Goal: Information Seeking & Learning: Learn about a topic

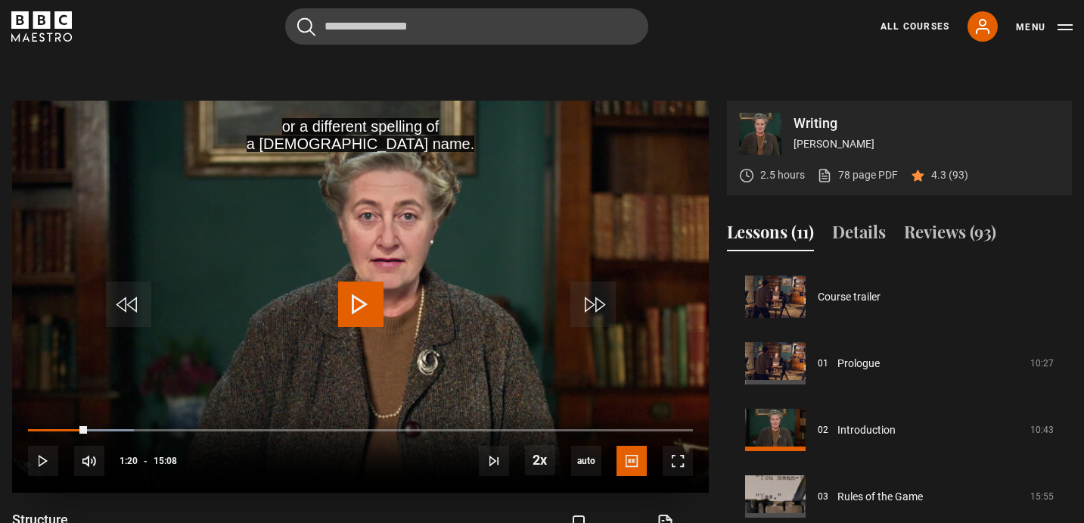
scroll to position [539, 0]
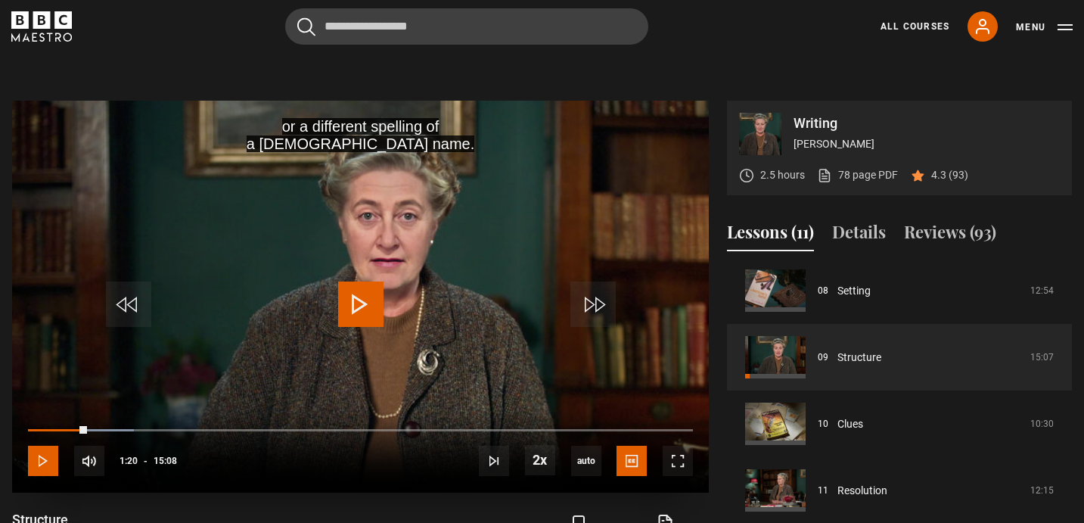
click at [38, 455] on span "Video Player" at bounding box center [43, 461] width 30 height 30
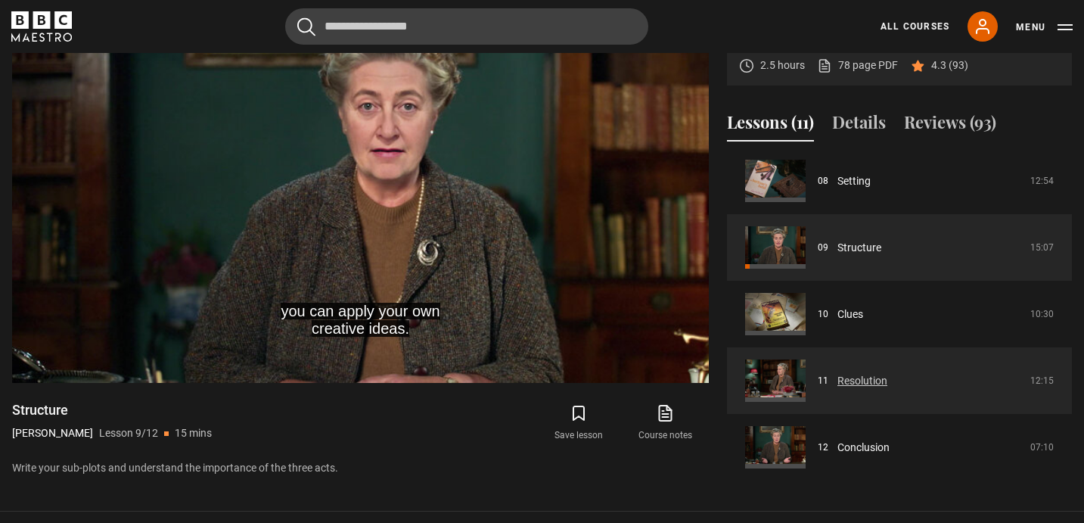
scroll to position [680, 0]
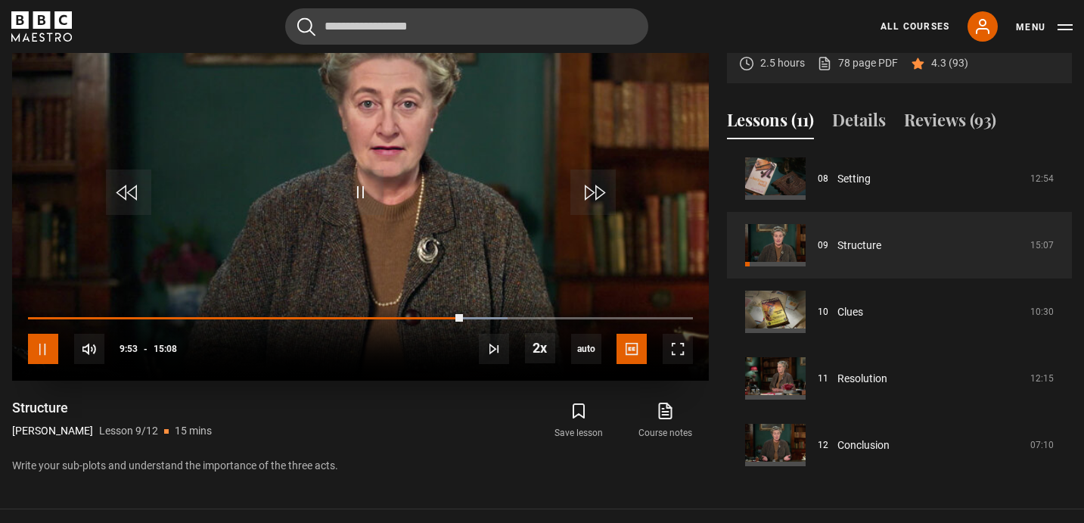
click at [43, 350] on span "Video Player" at bounding box center [43, 349] width 30 height 30
click at [370, 178] on span "Video Player" at bounding box center [360, 191] width 45 height 45
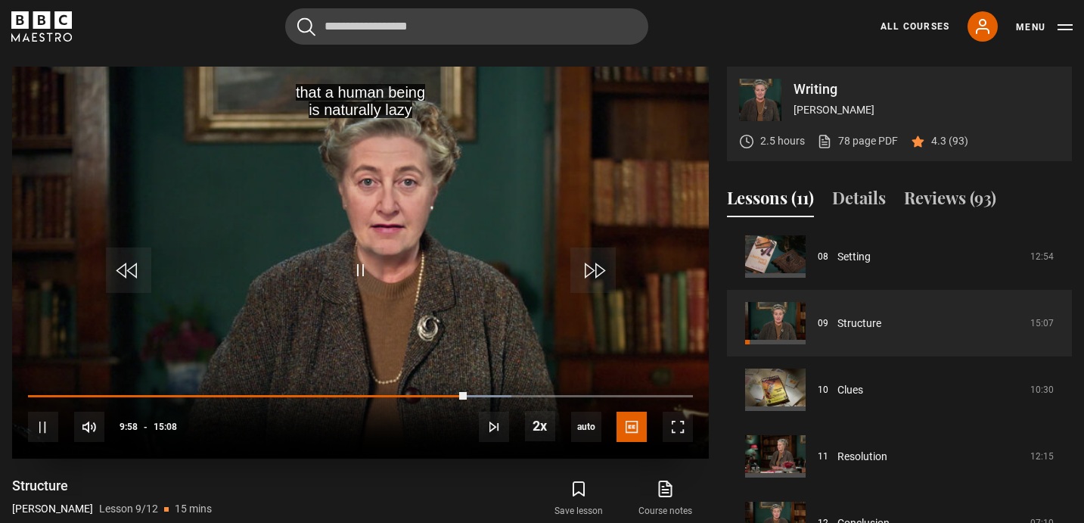
scroll to position [598, 0]
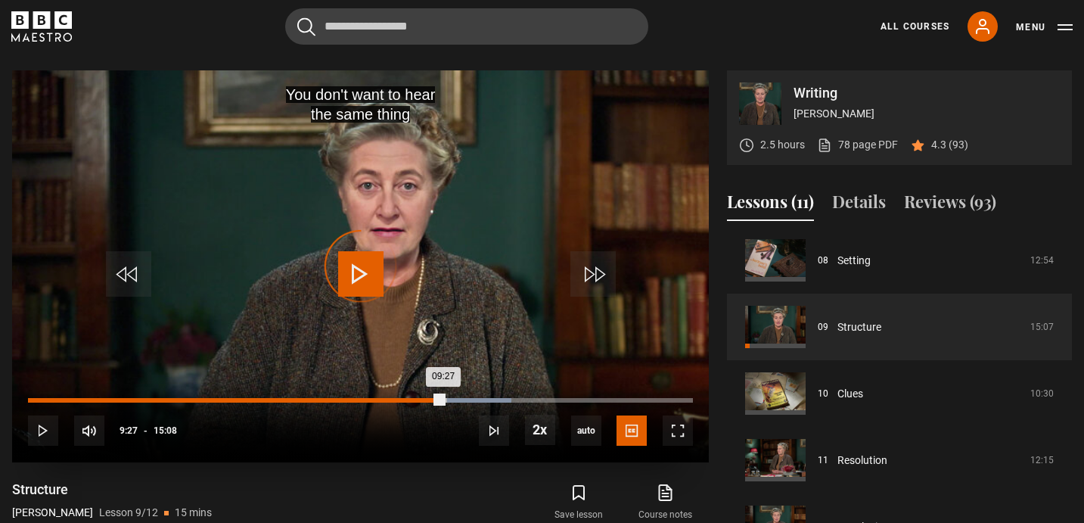
click at [443, 401] on div "Loaded : 72.69% 09:26 09:27" at bounding box center [360, 400] width 665 height 5
click at [427, 398] on div "09:32" at bounding box center [237, 400] width 419 height 5
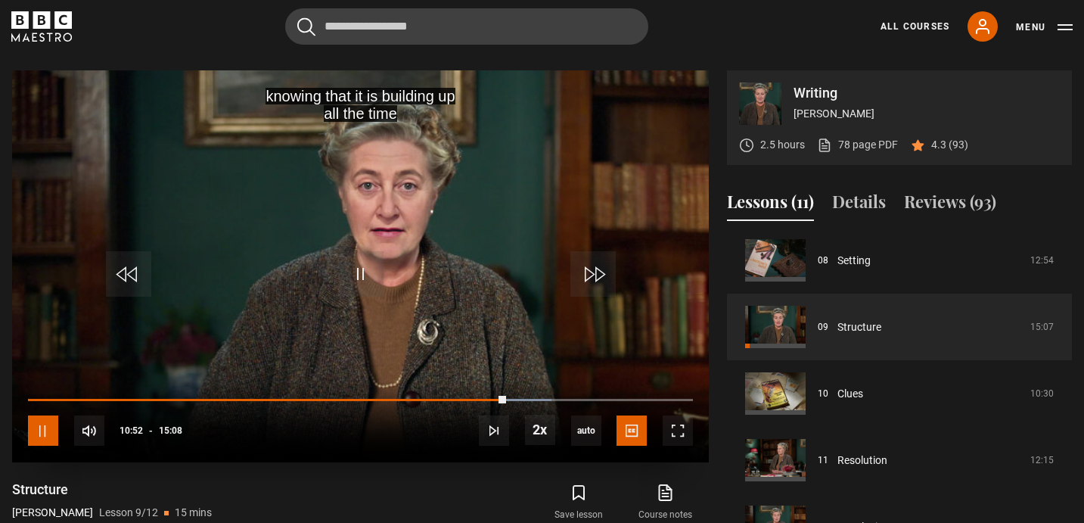
click at [51, 428] on span "Video Player" at bounding box center [43, 430] width 30 height 30
click at [365, 266] on span "Video Player" at bounding box center [360, 273] width 45 height 45
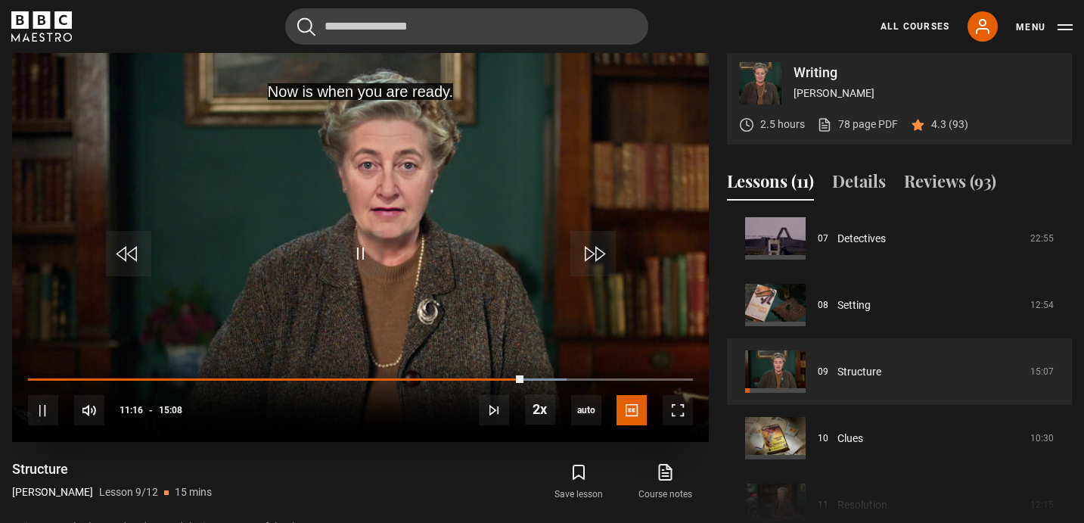
scroll to position [614, 0]
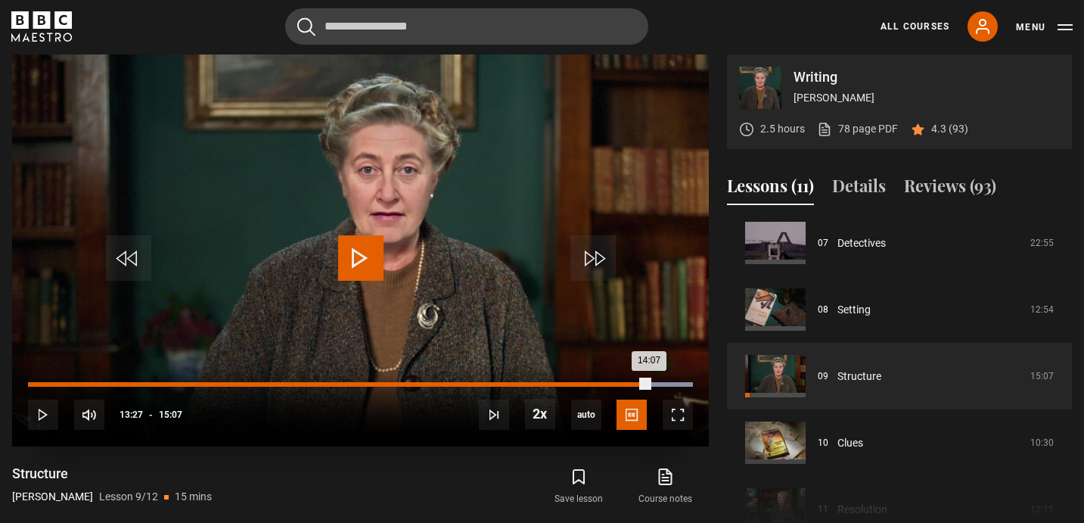
click at [620, 384] on div "14:07" at bounding box center [338, 384] width 621 height 5
click at [648, 385] on div "14:06" at bounding box center [338, 384] width 620 height 5
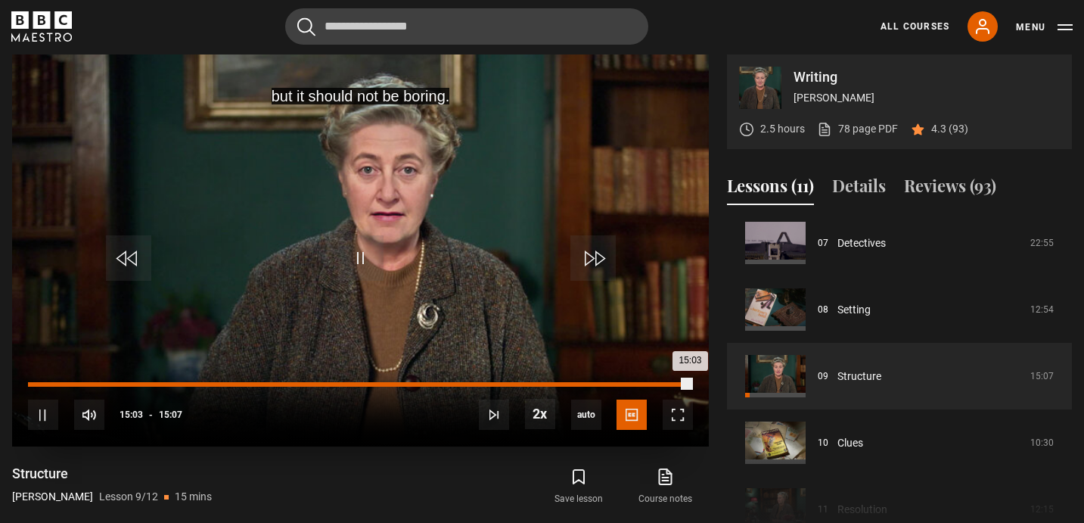
click at [662, 383] on div "15:03" at bounding box center [359, 384] width 663 height 5
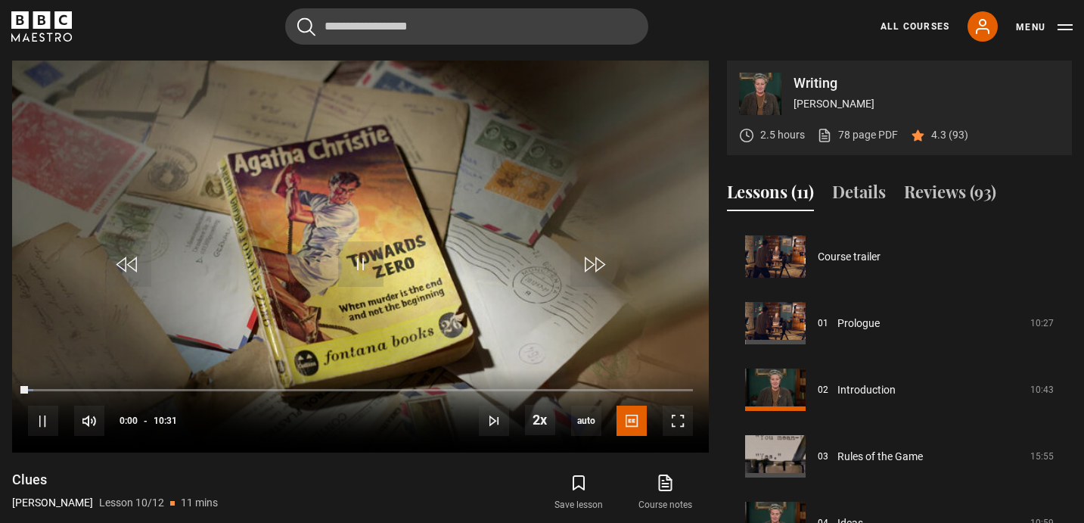
scroll to position [539, 0]
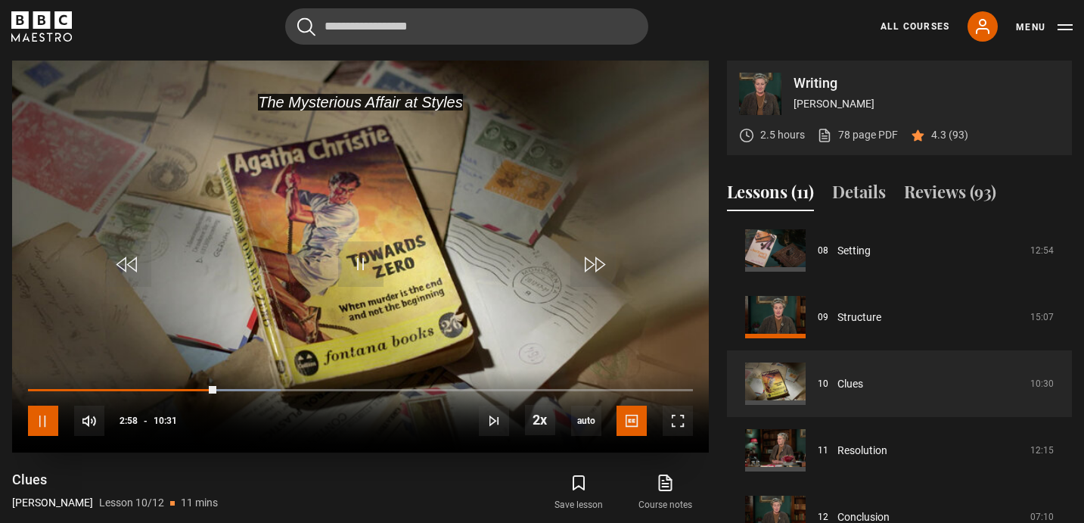
click at [30, 418] on span "Video Player" at bounding box center [43, 421] width 30 height 30
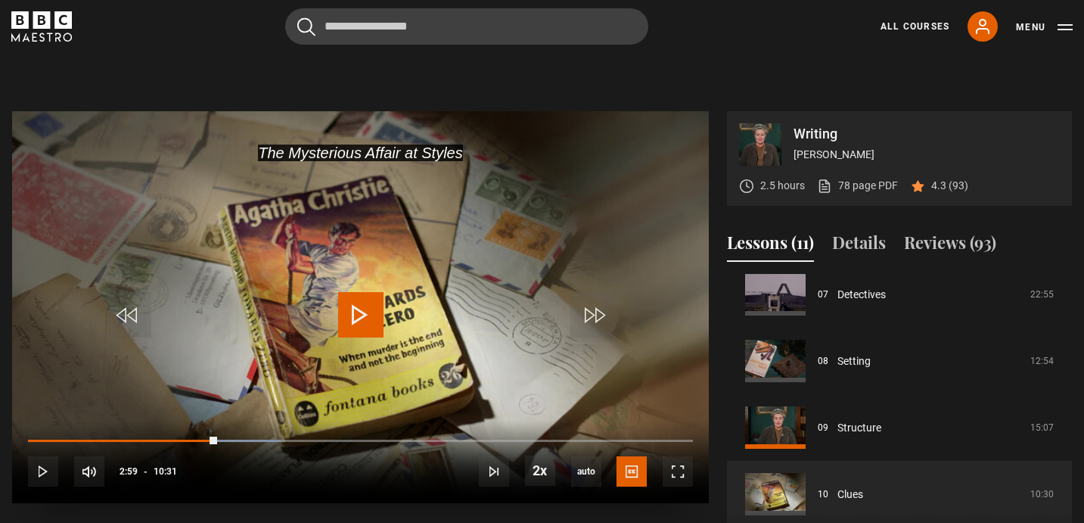
scroll to position [555, 0]
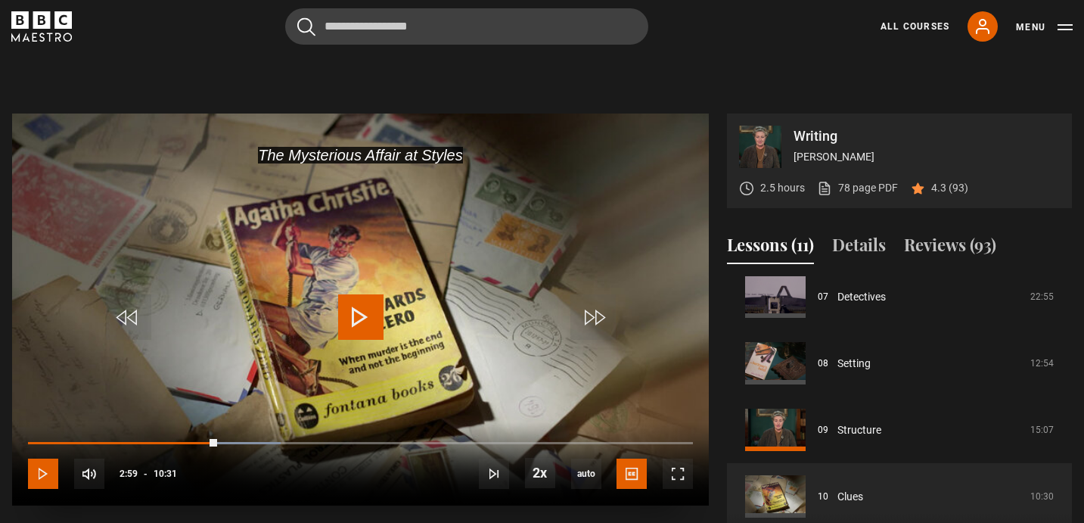
click at [45, 473] on span "Video Player" at bounding box center [43, 473] width 30 height 30
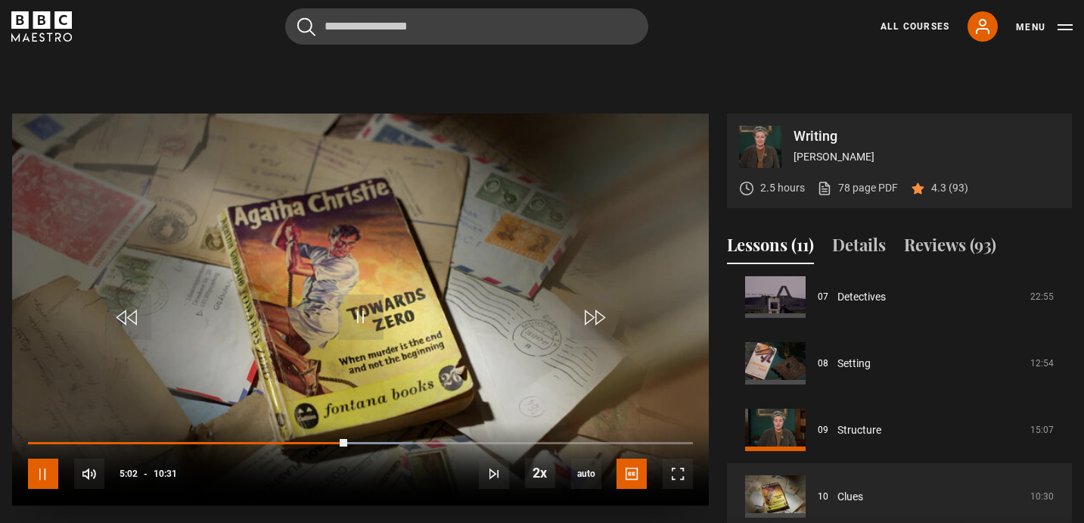
click at [47, 475] on span "Video Player" at bounding box center [43, 473] width 30 height 30
click at [358, 325] on span "Video Player" at bounding box center [360, 316] width 45 height 45
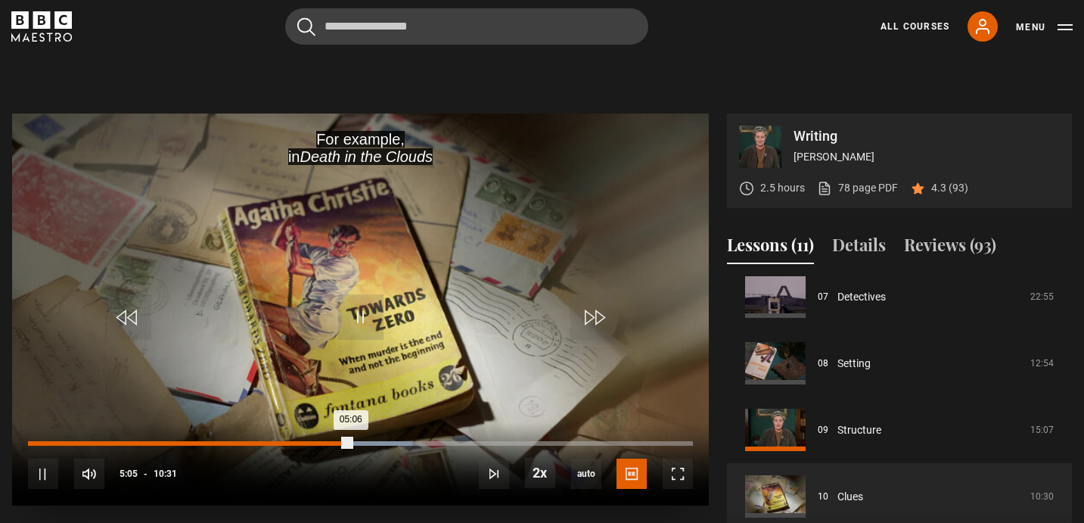
click at [316, 444] on div "05:06" at bounding box center [189, 443] width 323 height 5
click at [302, 443] on div "04:19" at bounding box center [303, 443] width 2 height 5
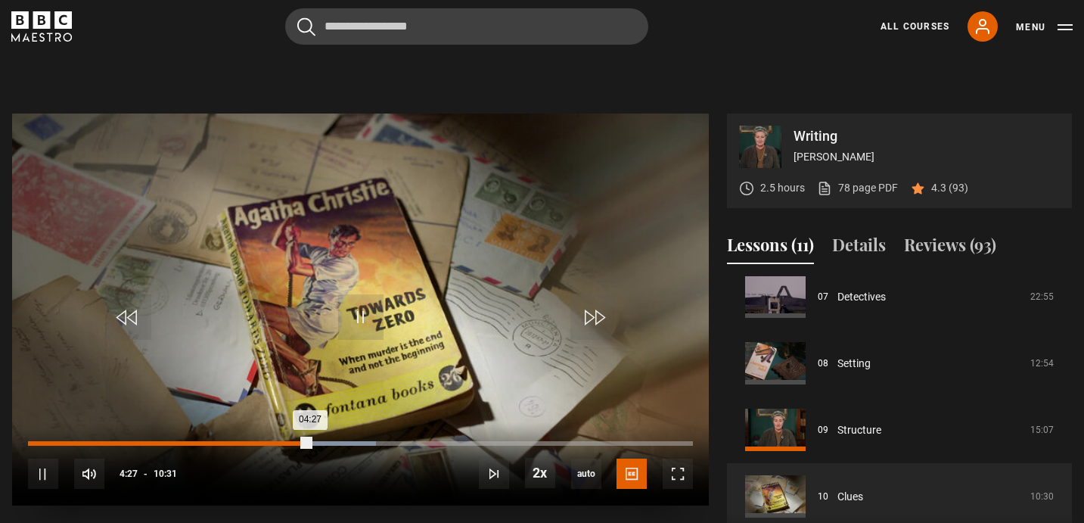
click at [281, 442] on div "03:59" at bounding box center [282, 443] width 2 height 5
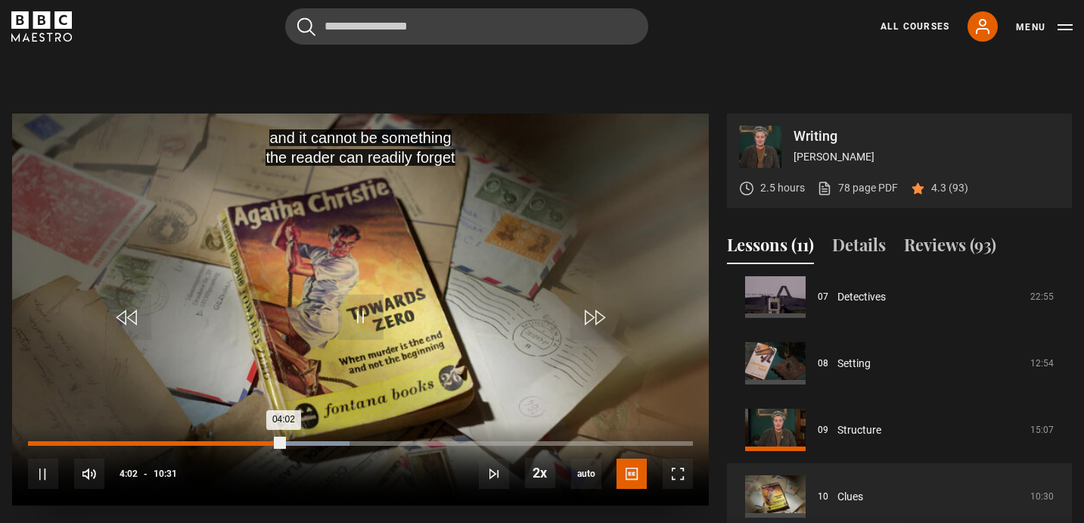
click at [262, 442] on div "04:02" at bounding box center [156, 443] width 256 height 5
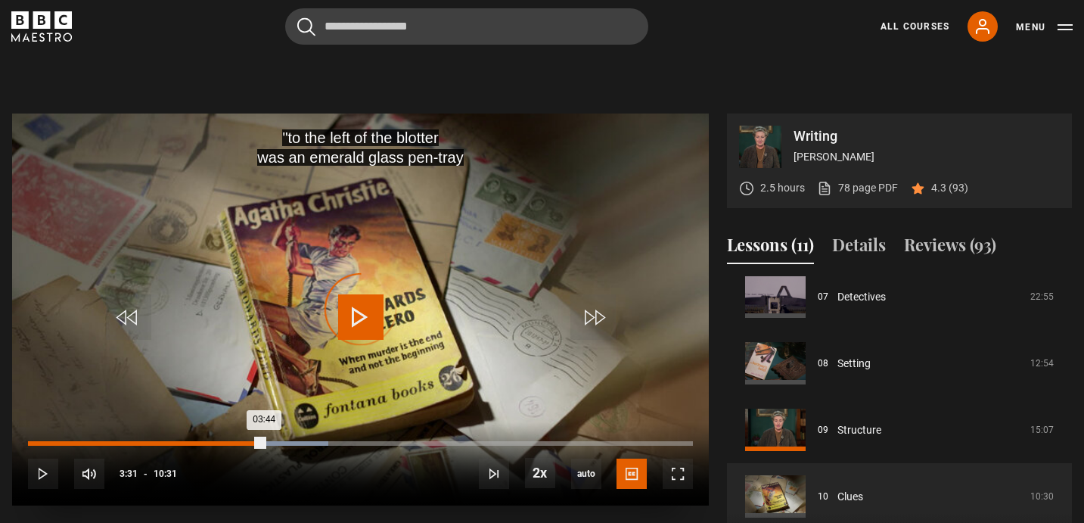
click at [250, 442] on div "03:31" at bounding box center [251, 443] width 2 height 5
click at [241, 442] on div "03:21" at bounding box center [242, 443] width 2 height 5
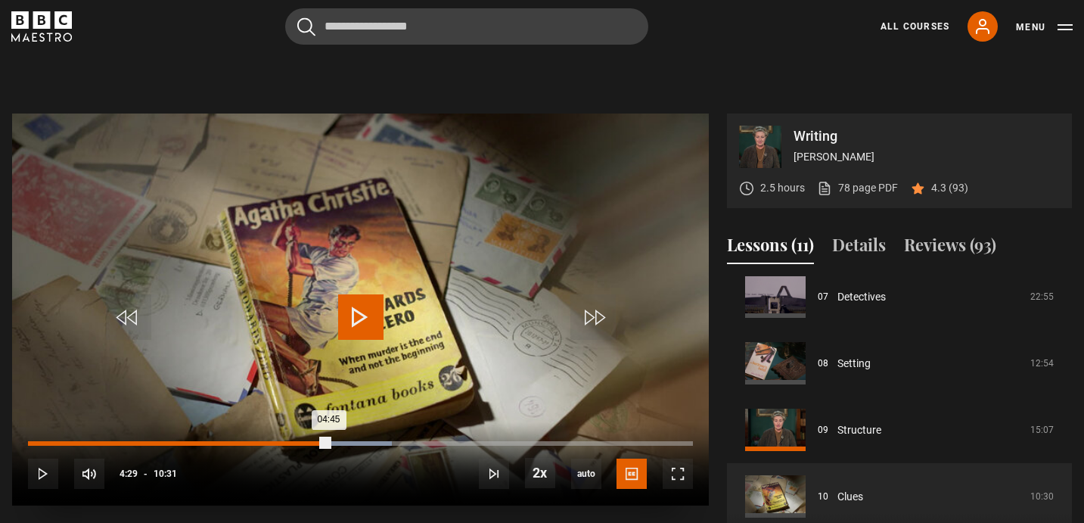
click at [312, 443] on div "04:29" at bounding box center [313, 443] width 2 height 5
click at [299, 444] on div "04:36" at bounding box center [173, 443] width 291 height 5
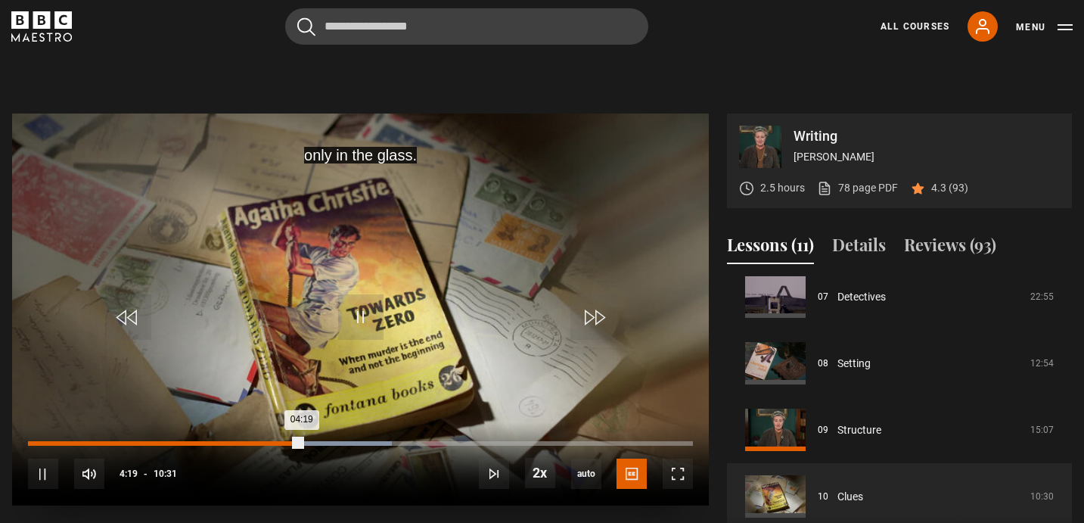
click at [295, 444] on div "04:19" at bounding box center [165, 443] width 274 height 5
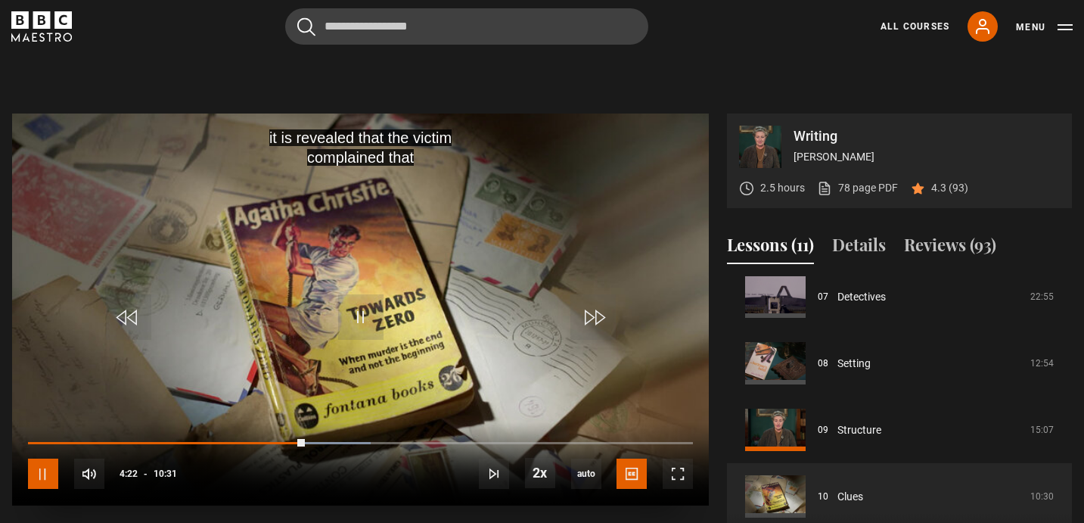
click at [46, 460] on span "Video Player" at bounding box center [43, 473] width 30 height 30
click at [358, 294] on video "Video Player" at bounding box center [360, 309] width 697 height 392
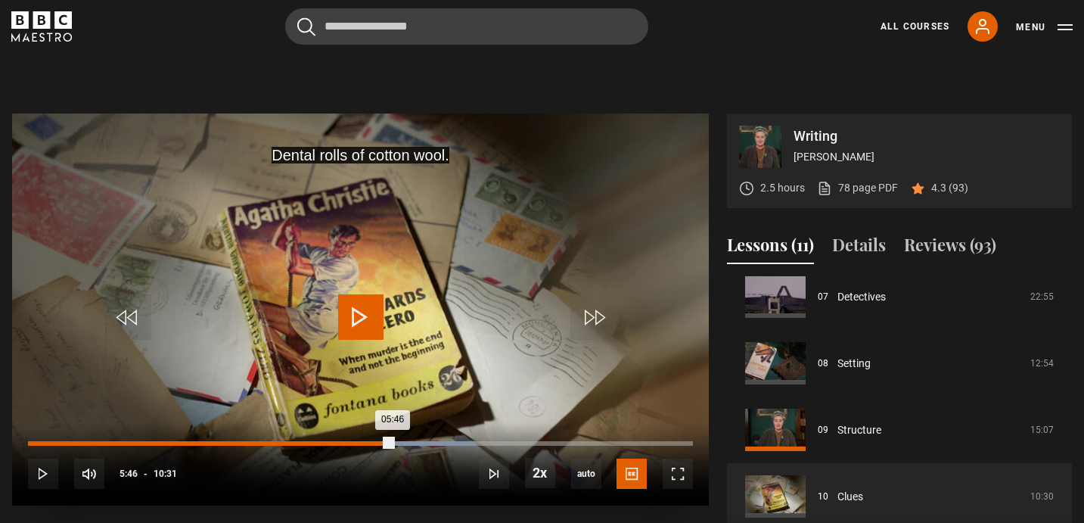
click at [393, 443] on div "Loaded : 67.35% 05:46 05:46" at bounding box center [360, 443] width 665 height 5
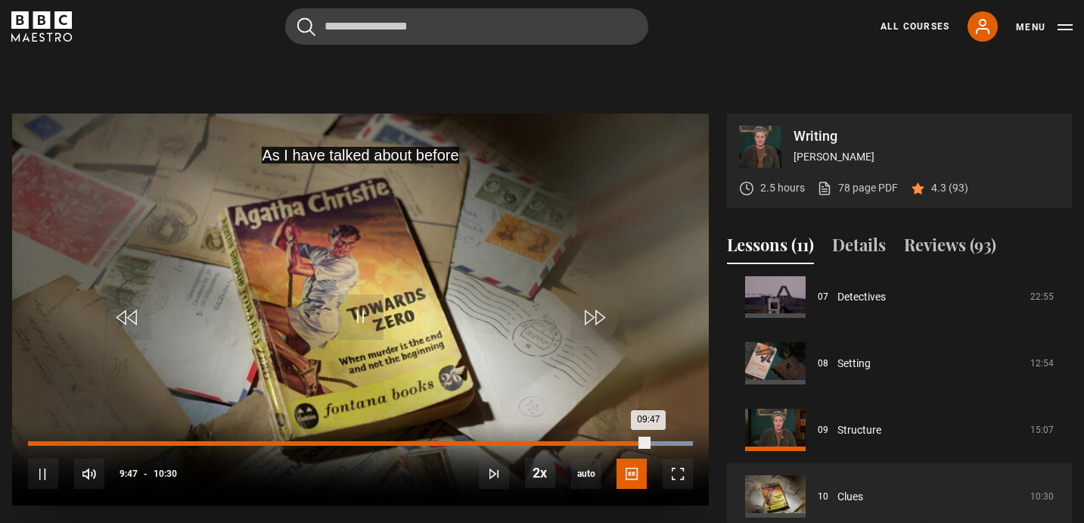
click at [614, 443] on div "09:47" at bounding box center [338, 443] width 621 height 5
click at [594, 443] on div "08:56" at bounding box center [595, 443] width 2 height 5
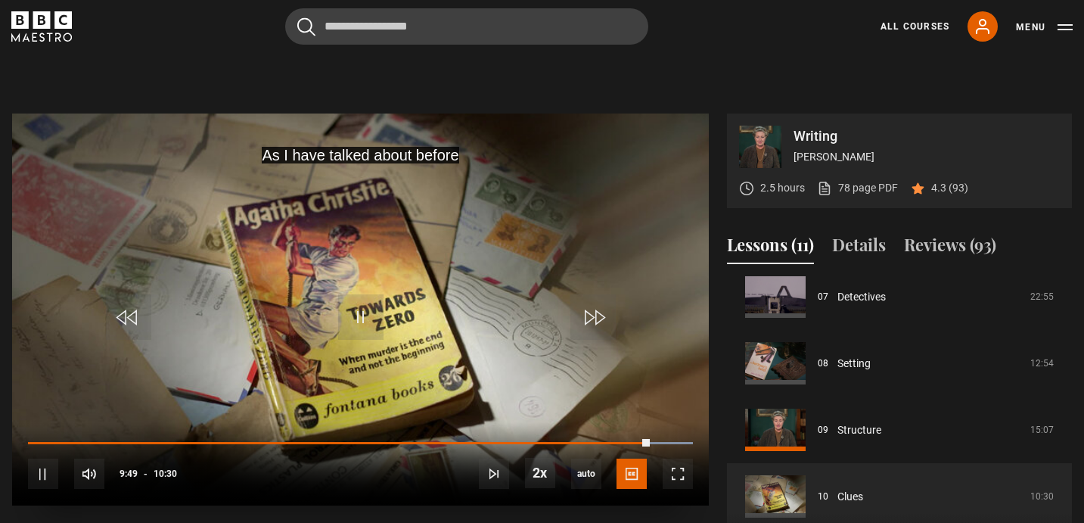
click at [622, 446] on div "10s Skip Back 10 seconds Pause 10s Skip Forward 10 seconds Loaded : 100.00% 09:…" at bounding box center [360, 464] width 697 height 84
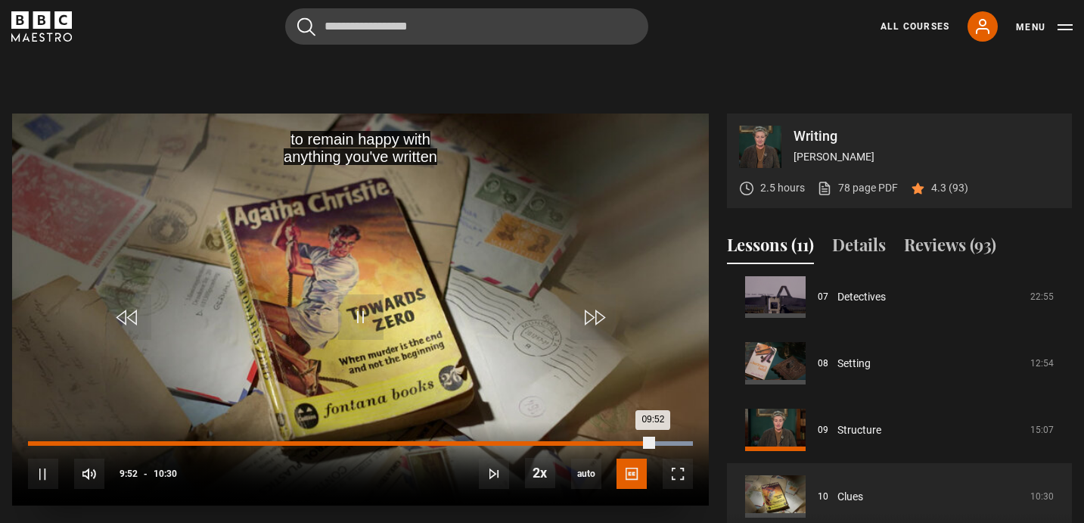
click at [622, 445] on div "Loaded : 100.00% 09:22 09:52" at bounding box center [360, 443] width 665 height 5
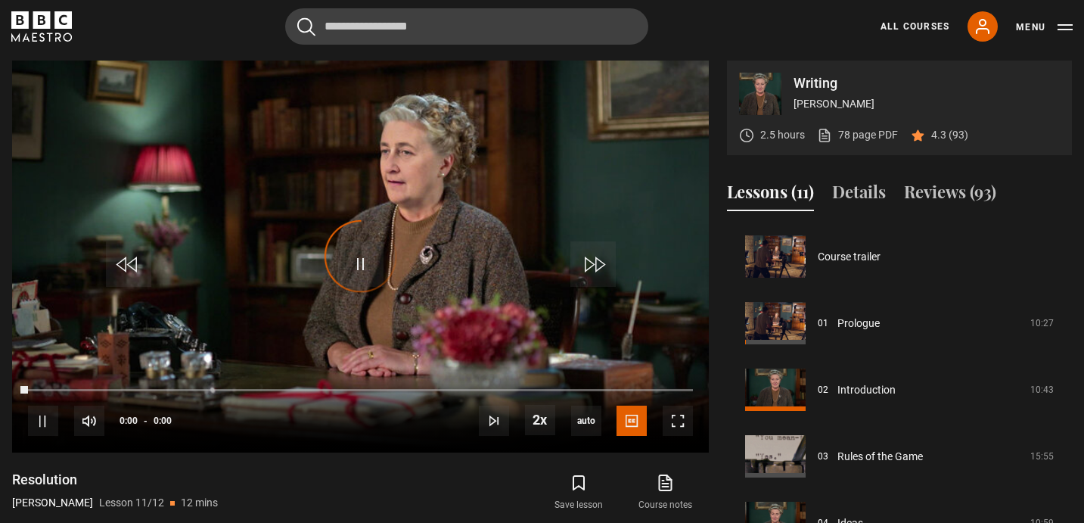
scroll to position [539, 0]
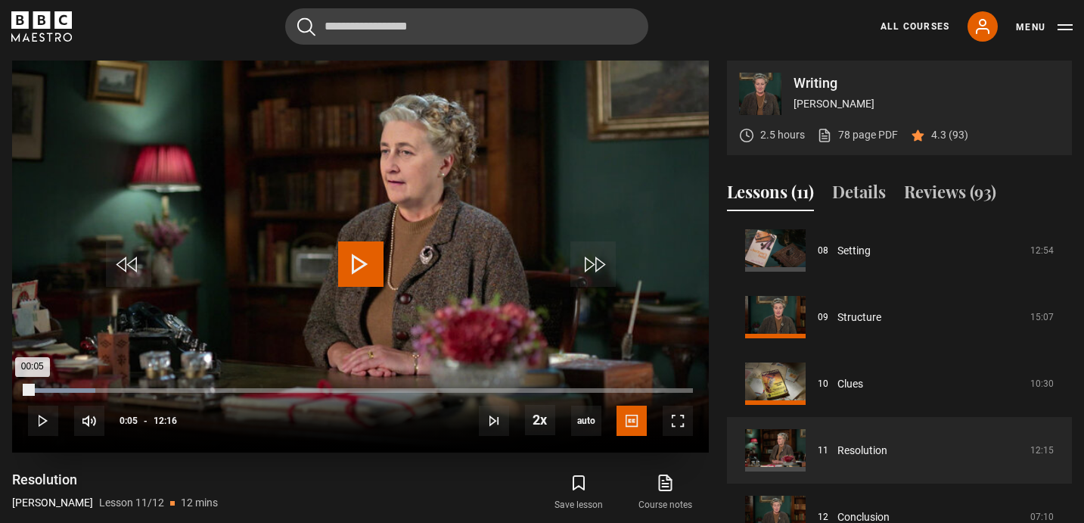
click at [33, 391] on div "Loaded : 10.19% 00:05 00:05" at bounding box center [360, 390] width 665 height 5
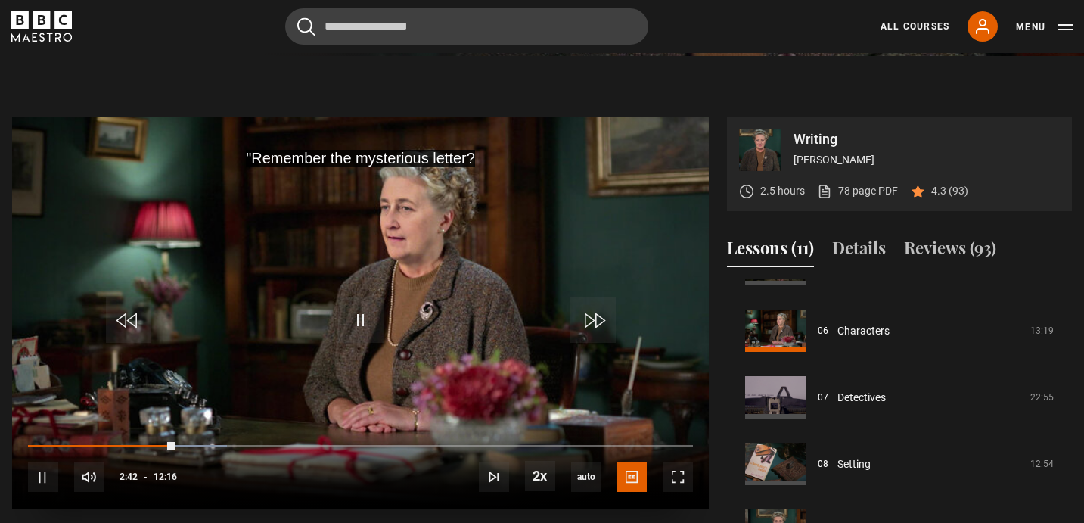
scroll to position [549, 0]
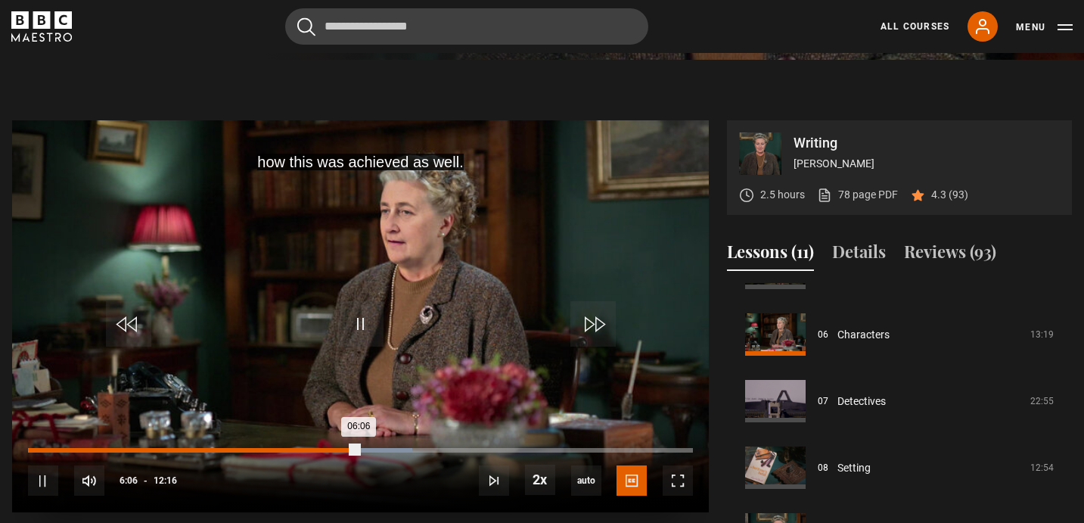
click at [330, 449] on div "05:34" at bounding box center [331, 450] width 2 height 5
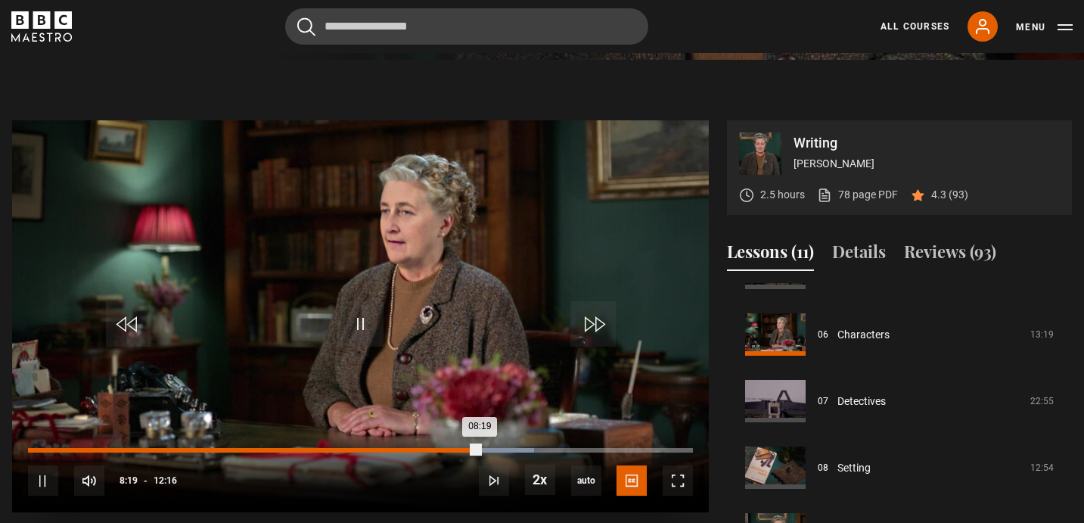
click at [451, 450] on div "Loaded : 76.09% 07:48 08:19" at bounding box center [360, 450] width 665 height 5
click at [409, 450] on div "07:52" at bounding box center [241, 450] width 427 height 5
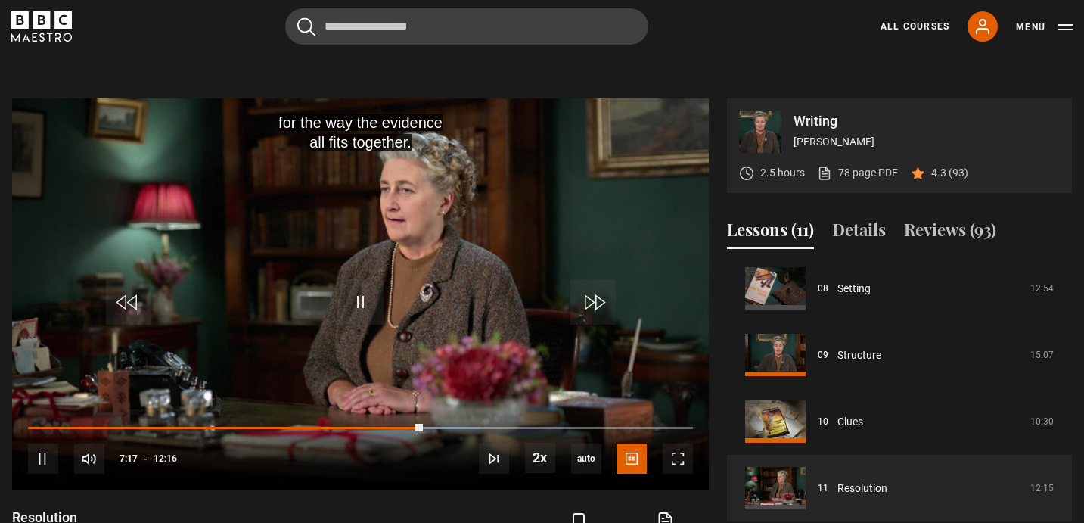
scroll to position [583, 0]
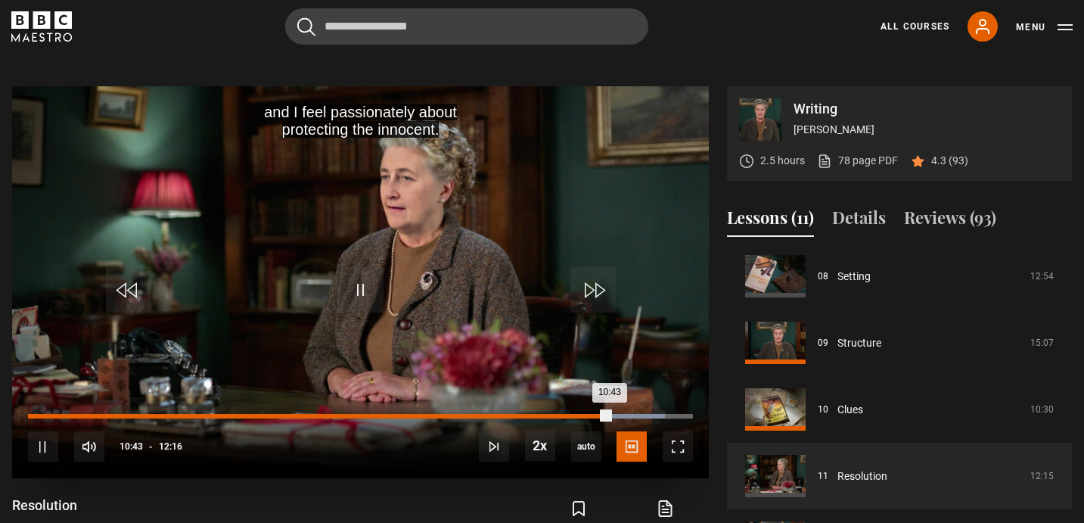
click at [567, 415] on div "10:43" at bounding box center [319, 416] width 582 height 5
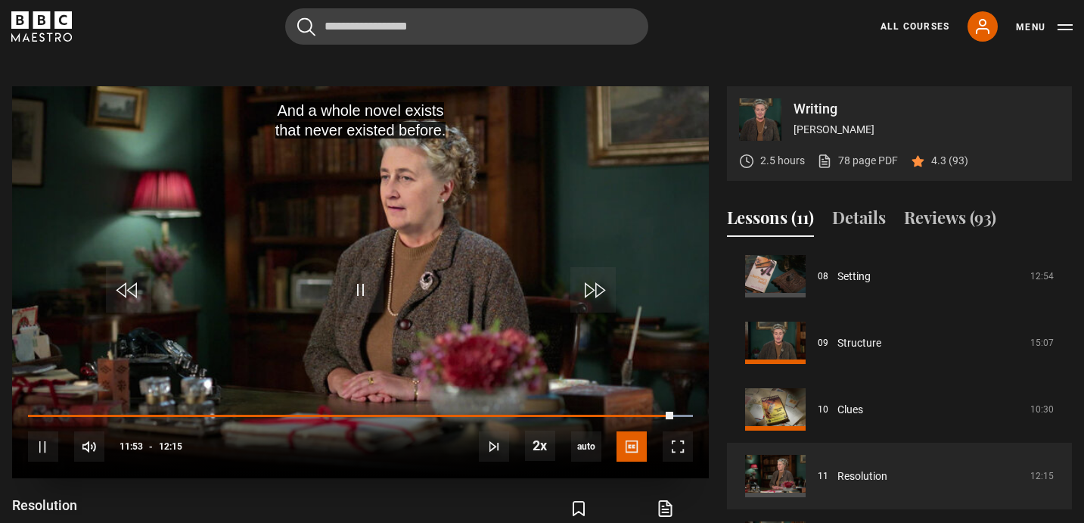
click at [644, 414] on div "10s Skip Back 10 seconds Pause 10s Skip Forward 10 seconds Loaded : 100.00% 11:…" at bounding box center [360, 437] width 697 height 84
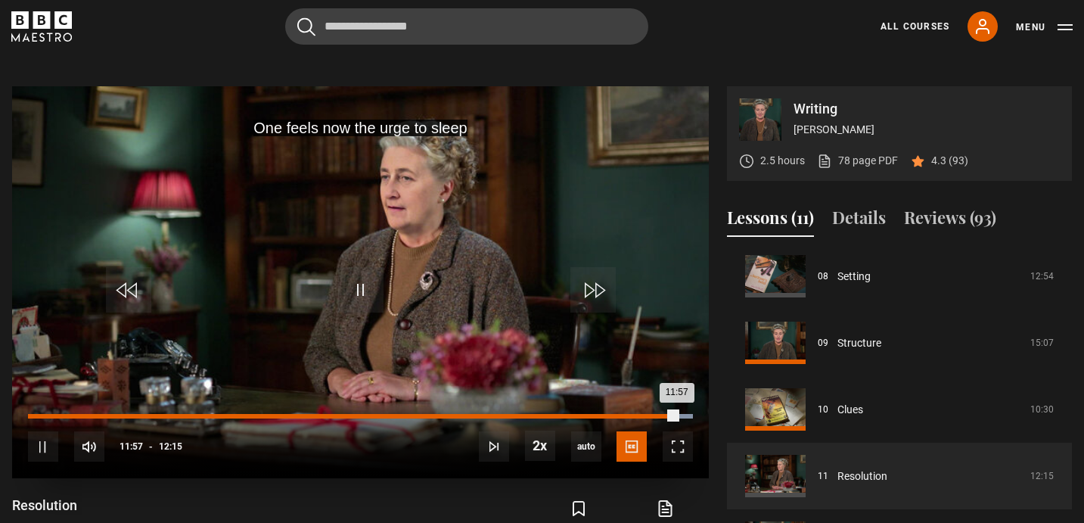
click at [644, 415] on div "11:57" at bounding box center [352, 416] width 649 height 5
click at [634, 415] on div "Loaded : 100.00% 11:10 11:46" at bounding box center [360, 416] width 665 height 5
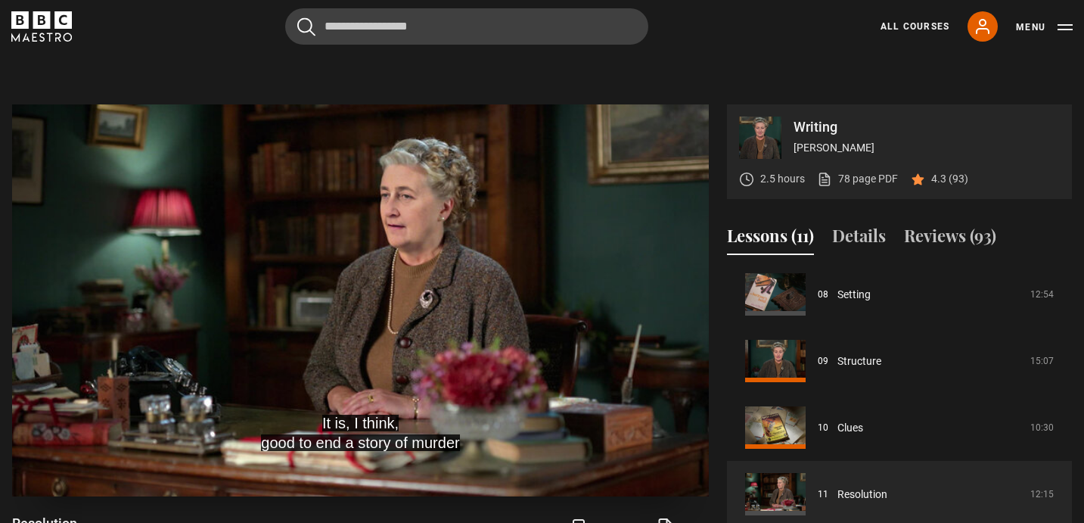
scroll to position [568, 0]
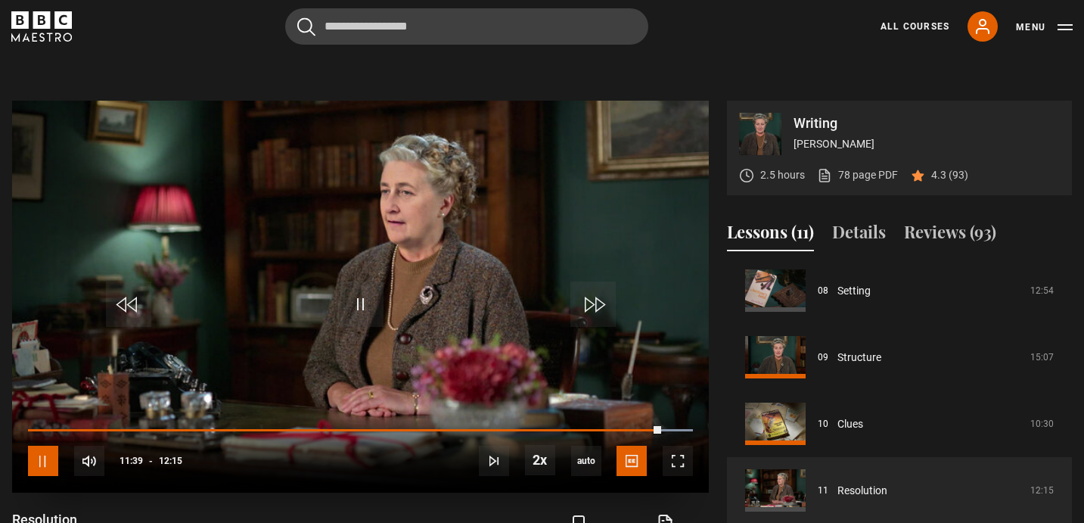
click at [45, 453] on span "Video Player" at bounding box center [43, 461] width 30 height 30
click at [54, 460] on span "Video Player" at bounding box center [43, 461] width 30 height 30
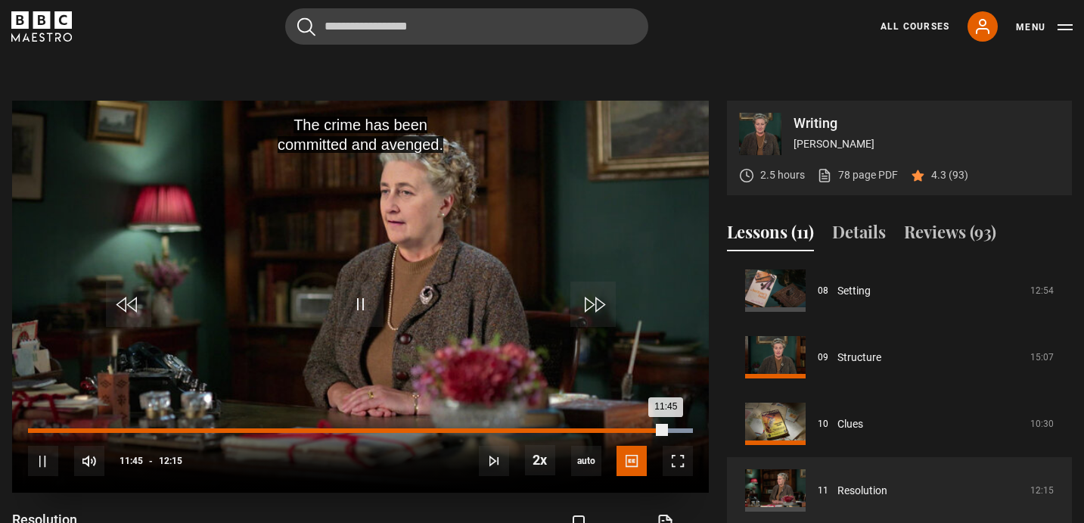
click at [646, 430] on div "11:45" at bounding box center [347, 430] width 639 height 5
click at [649, 430] on div "11:46" at bounding box center [347, 430] width 639 height 5
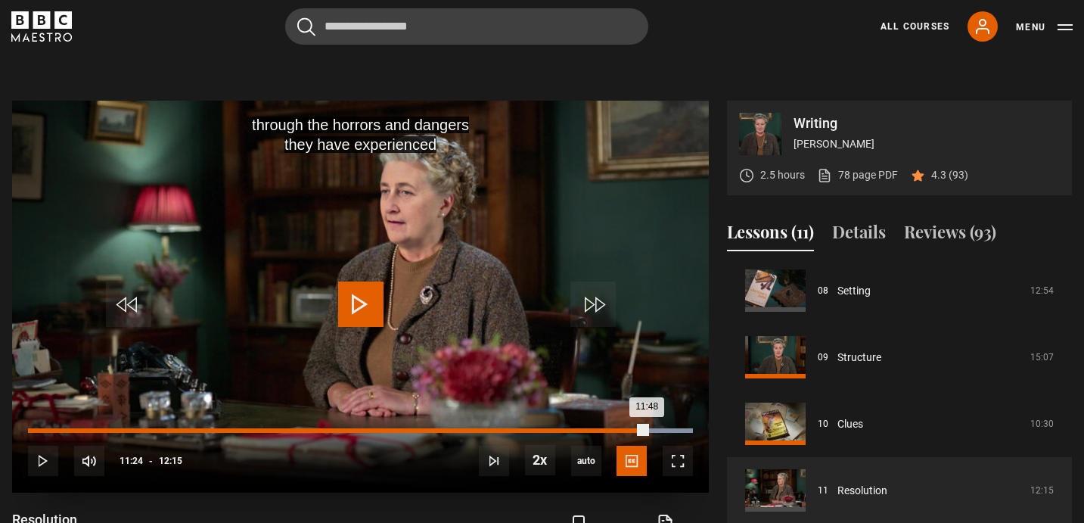
click at [647, 430] on div "Loaded : 100.00% 11:24 11:48" at bounding box center [360, 430] width 665 height 5
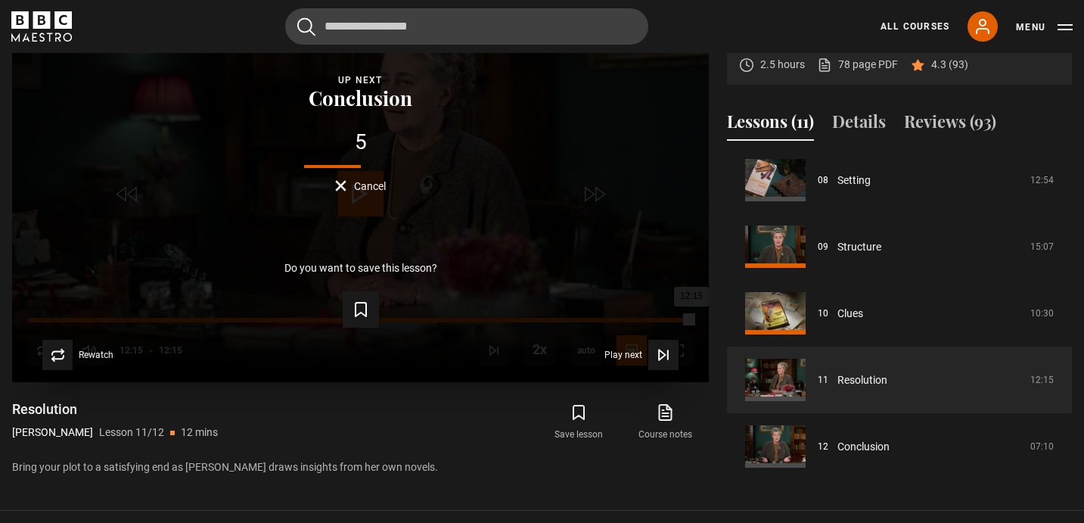
scroll to position [696, 0]
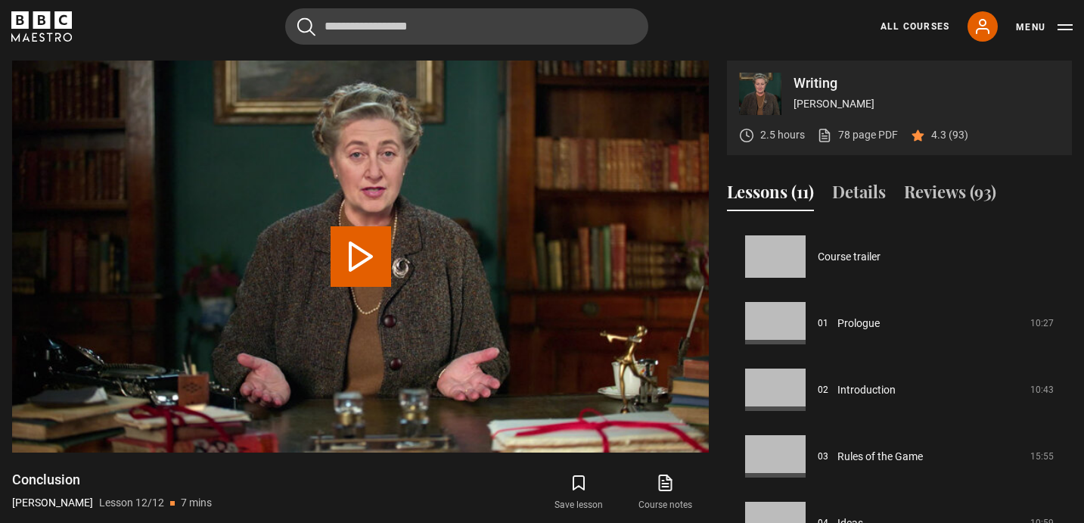
scroll to position [539, 0]
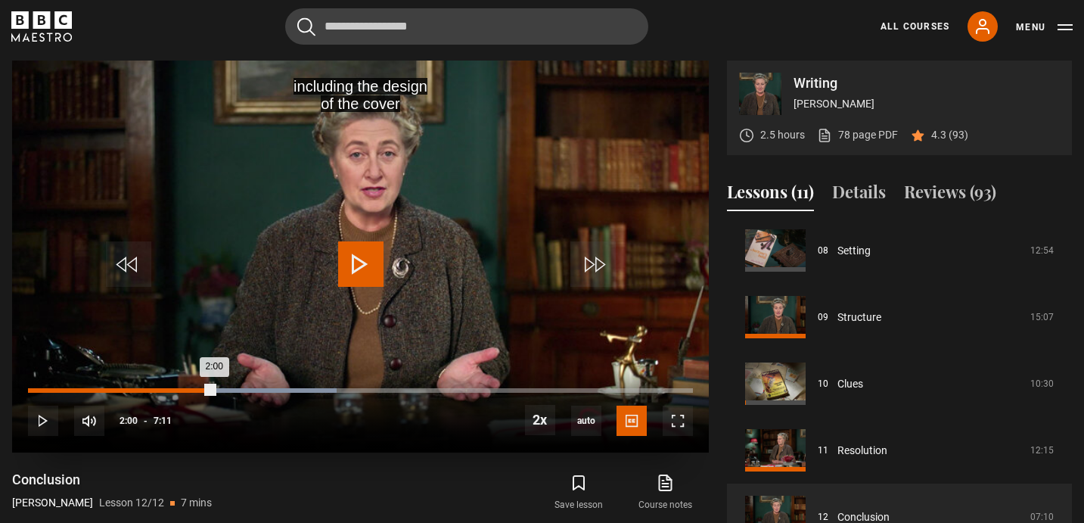
click at [214, 392] on div "2:00" at bounding box center [121, 390] width 186 height 5
click at [200, 391] on div "2:02" at bounding box center [123, 390] width 190 height 5
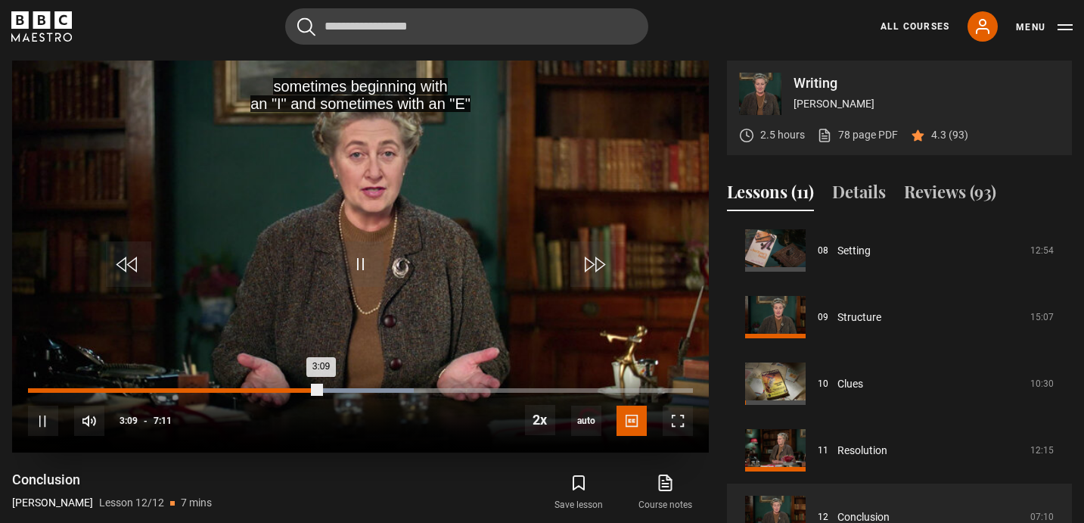
click at [300, 390] on div "Loaded : 58.00% 2:56 3:09" at bounding box center [360, 390] width 665 height 5
click at [306, 390] on div "Loaded : 58.00% 3:00 3:12" at bounding box center [360, 390] width 665 height 5
click at [294, 392] on div "2:52" at bounding box center [295, 390] width 2 height 5
click at [287, 390] on div "2:57" at bounding box center [165, 390] width 274 height 5
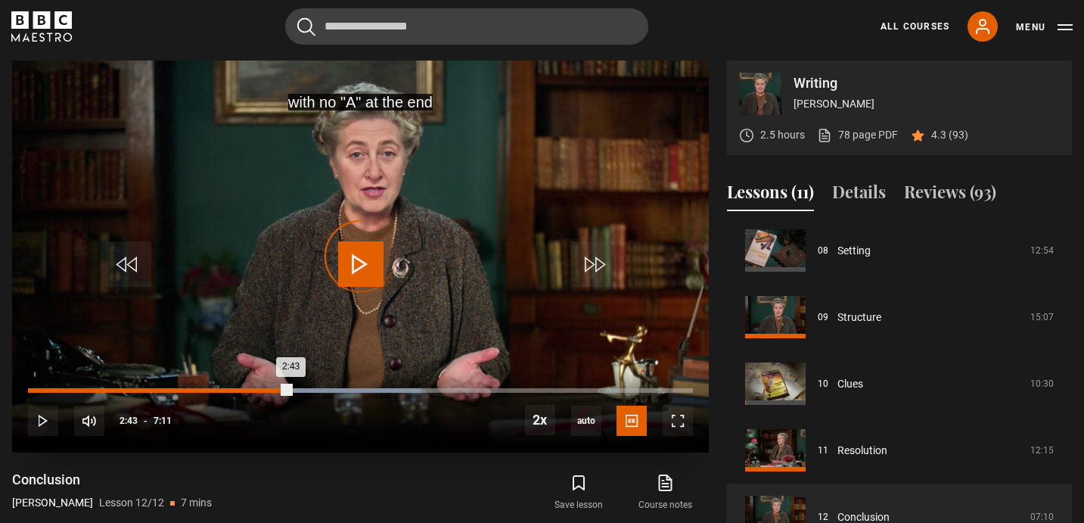
click at [281, 390] on div "2:43" at bounding box center [159, 390] width 263 height 5
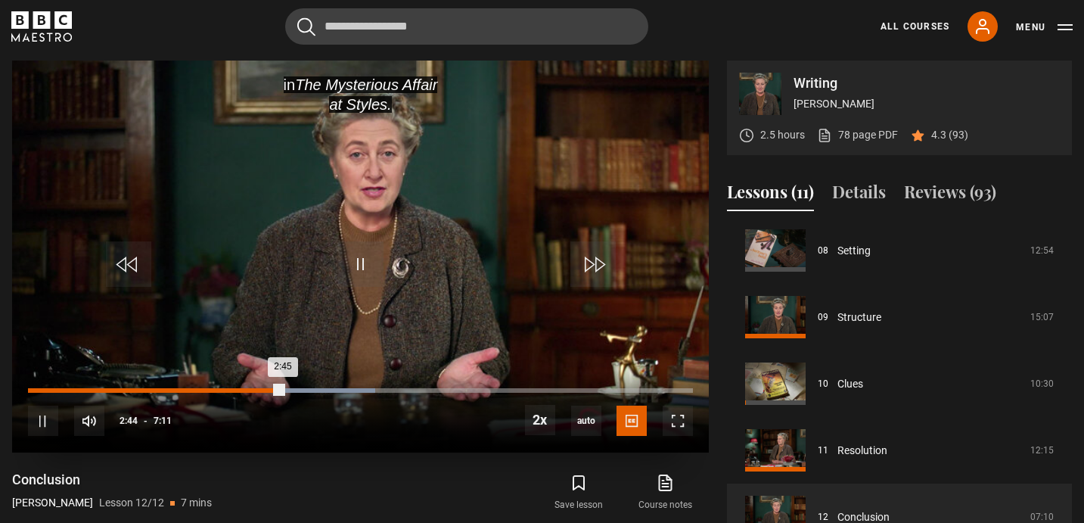
click at [277, 390] on div "2:45" at bounding box center [155, 390] width 255 height 5
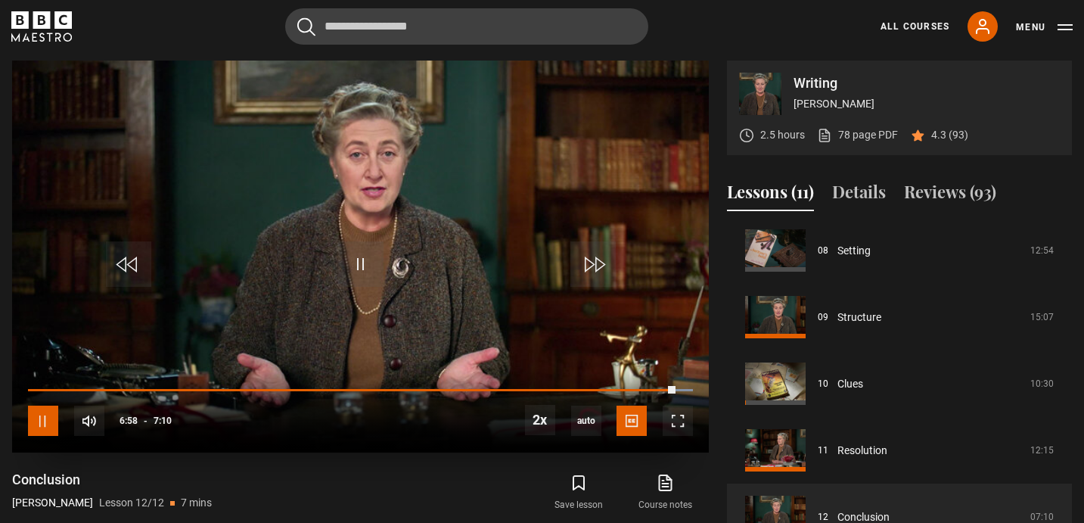
click at [45, 415] on span "Video Player" at bounding box center [43, 421] width 30 height 30
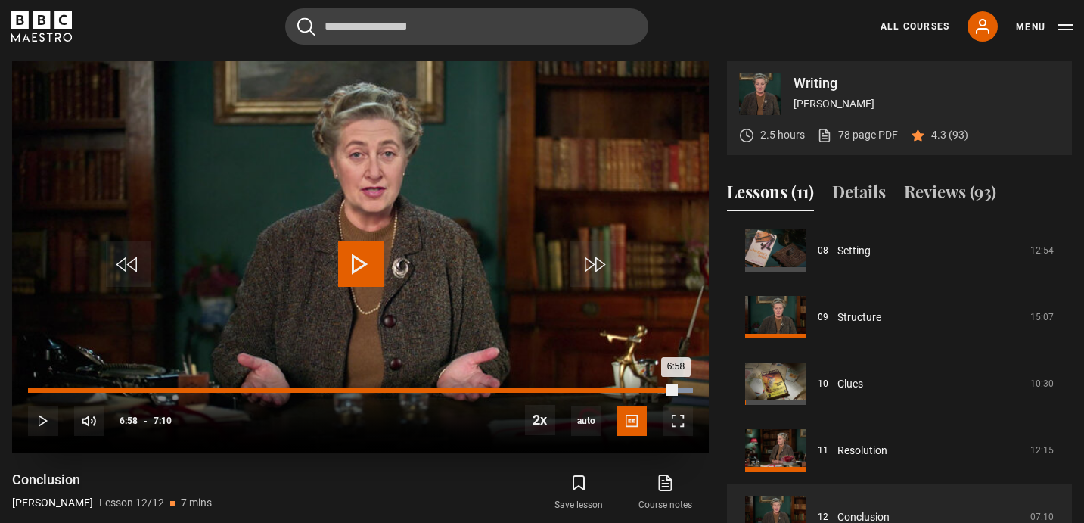
click at [655, 390] on div "Loaded : 100.00% 6:45 6:58" at bounding box center [360, 390] width 665 height 5
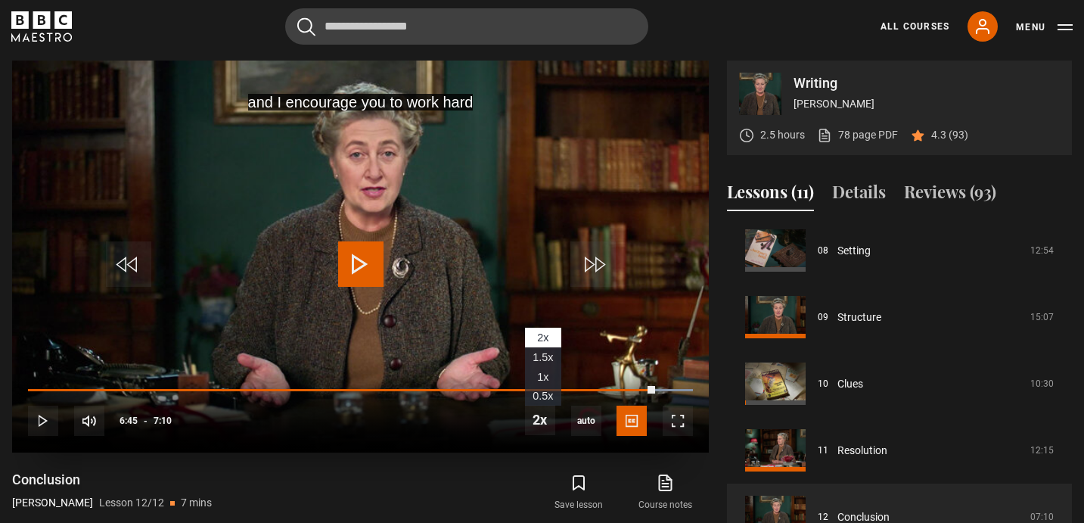
click at [546, 374] on span "1x" at bounding box center [542, 377] width 11 height 12
click at [46, 418] on span "Video Player" at bounding box center [43, 421] width 30 height 30
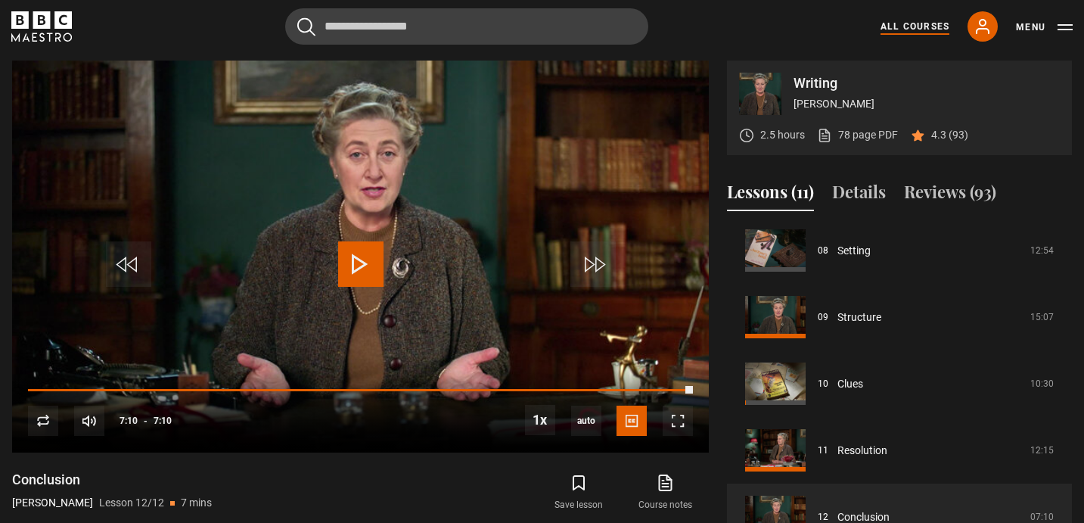
click at [915, 29] on link "All Courses" at bounding box center [915, 27] width 69 height 14
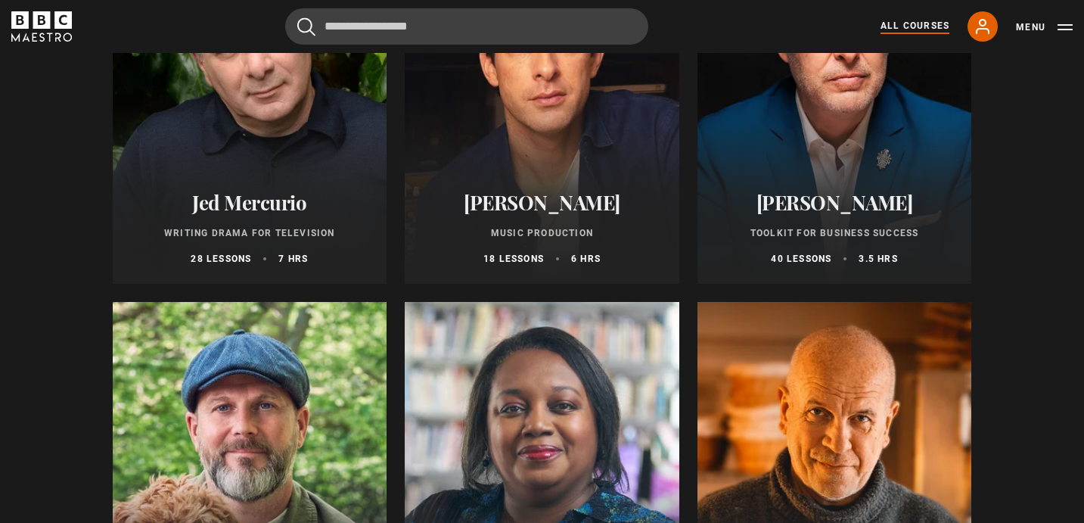
scroll to position [4518, 0]
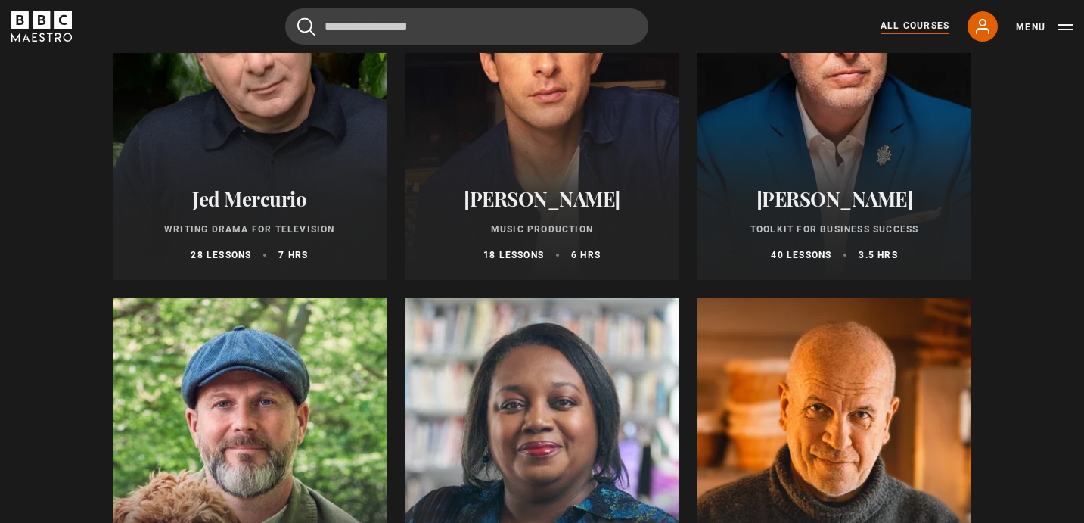
click at [785, 208] on h2 "[PERSON_NAME]" at bounding box center [835, 198] width 238 height 23
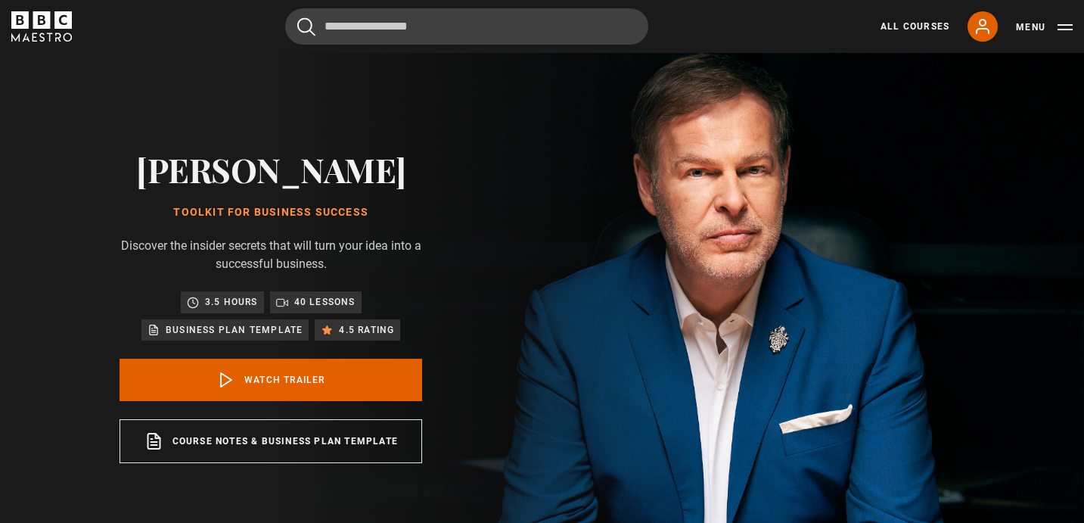
scroll to position [17, 0]
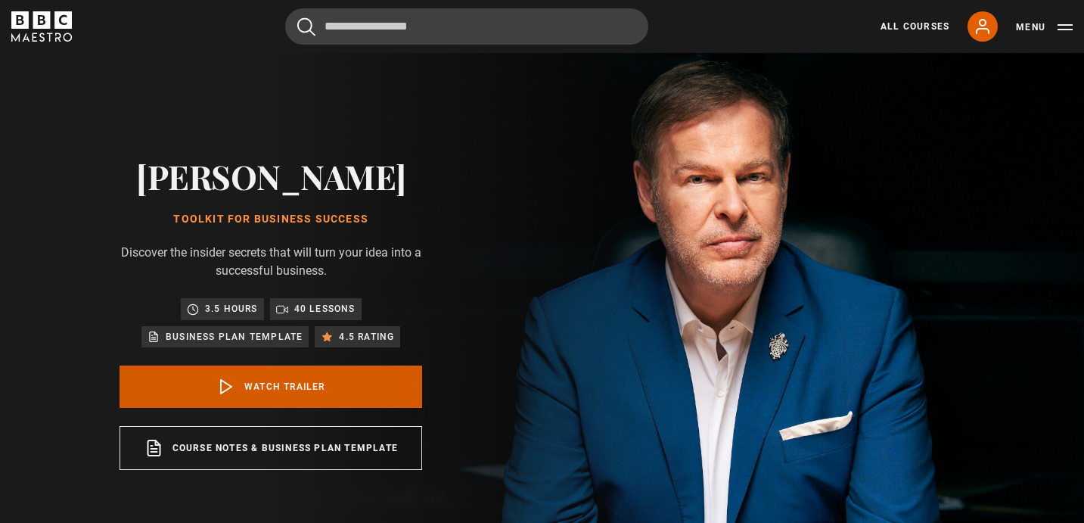
click at [255, 384] on link "Watch Trailer" at bounding box center [271, 386] width 303 height 42
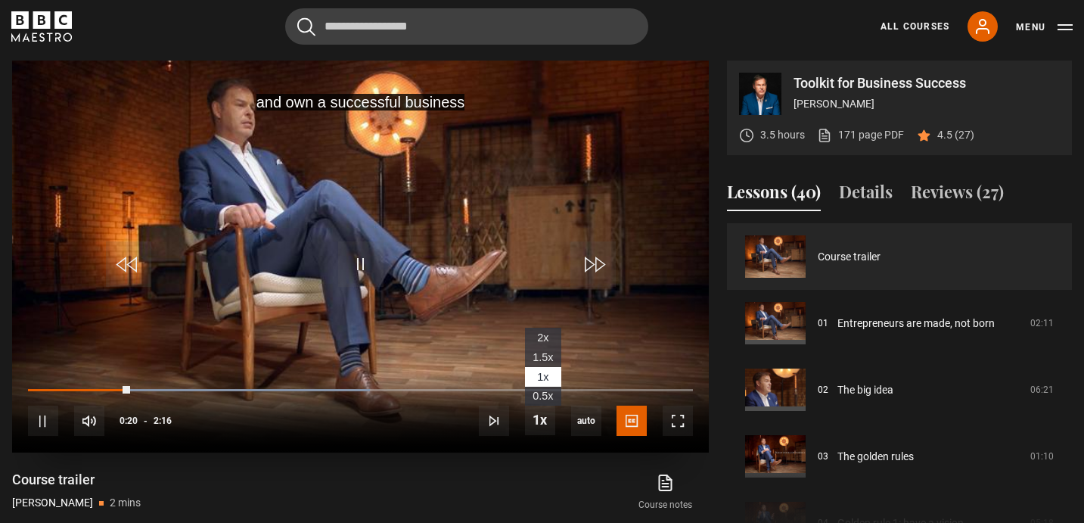
click at [549, 339] on span "2x" at bounding box center [542, 337] width 11 height 12
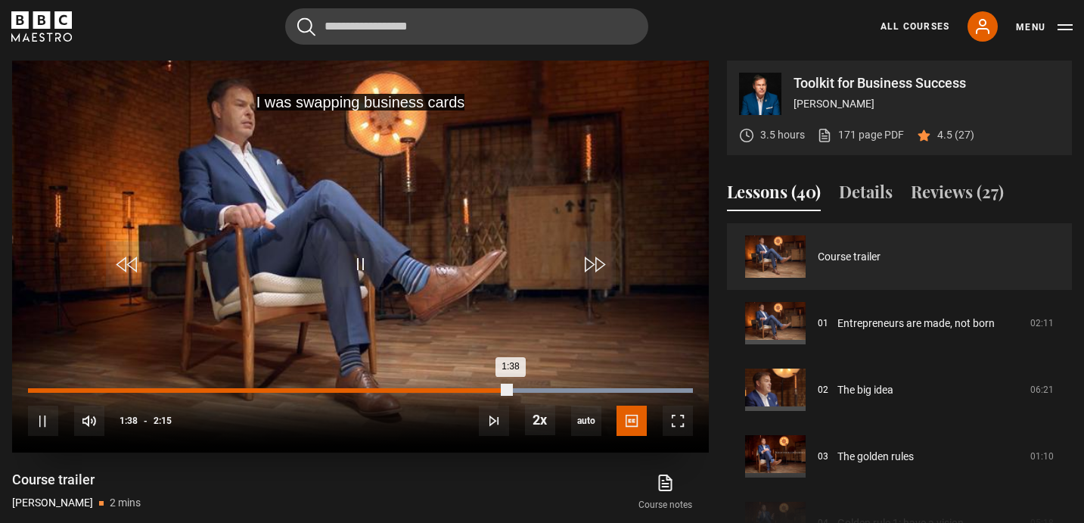
click at [431, 390] on div "1:38" at bounding box center [269, 390] width 483 height 5
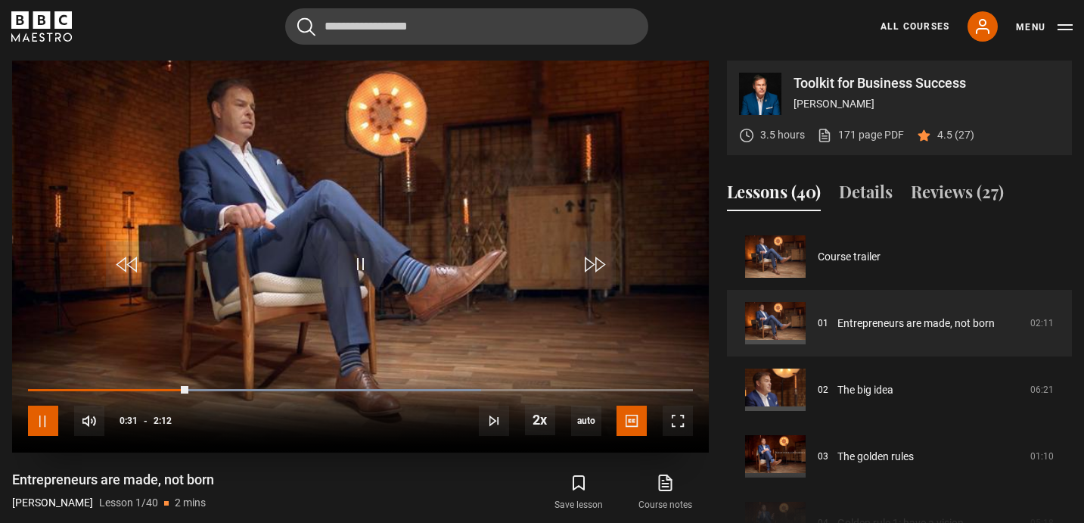
click at [45, 418] on span "Video Player" at bounding box center [43, 421] width 30 height 30
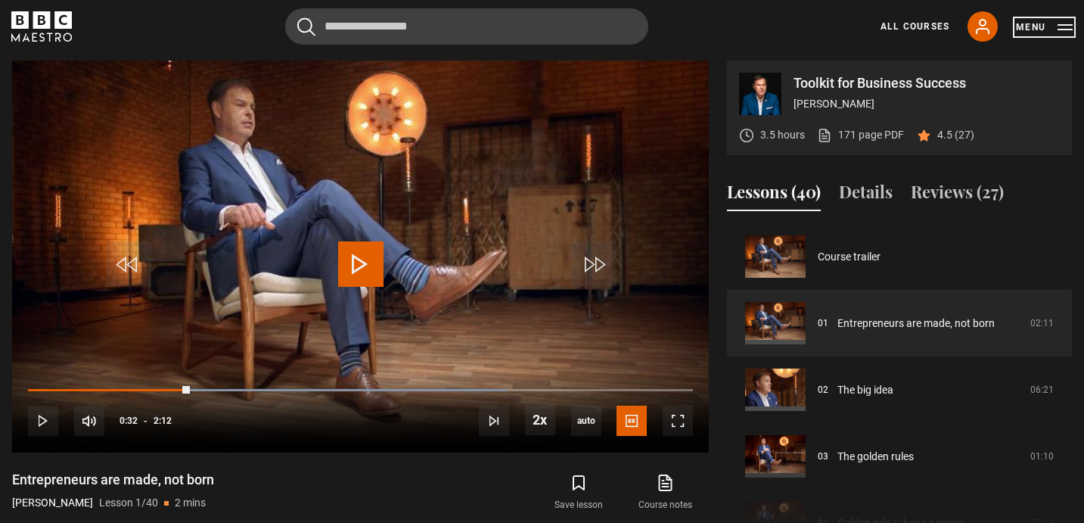
click at [1065, 29] on button "Menu" at bounding box center [1044, 27] width 57 height 15
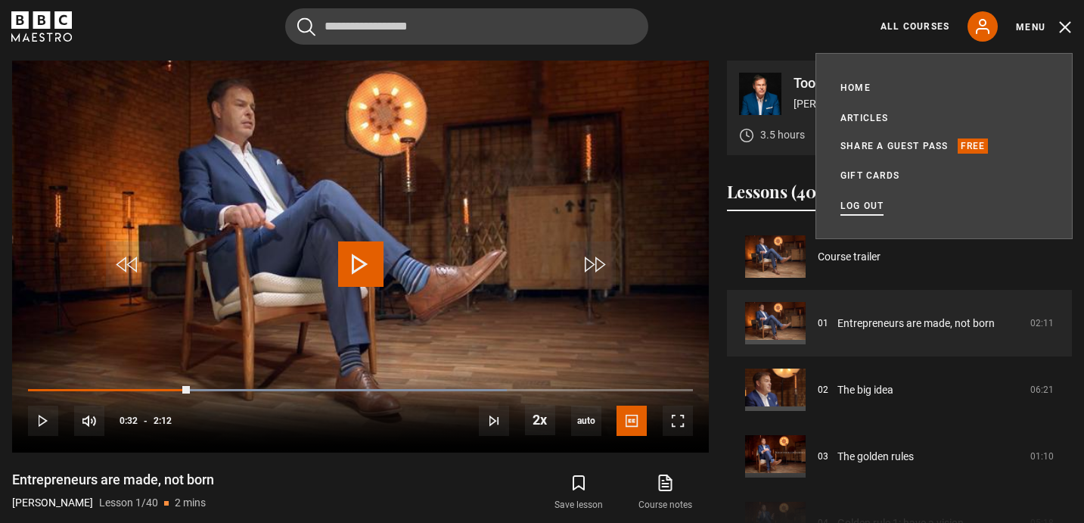
click at [865, 204] on link "Log out" at bounding box center [862, 205] width 43 height 15
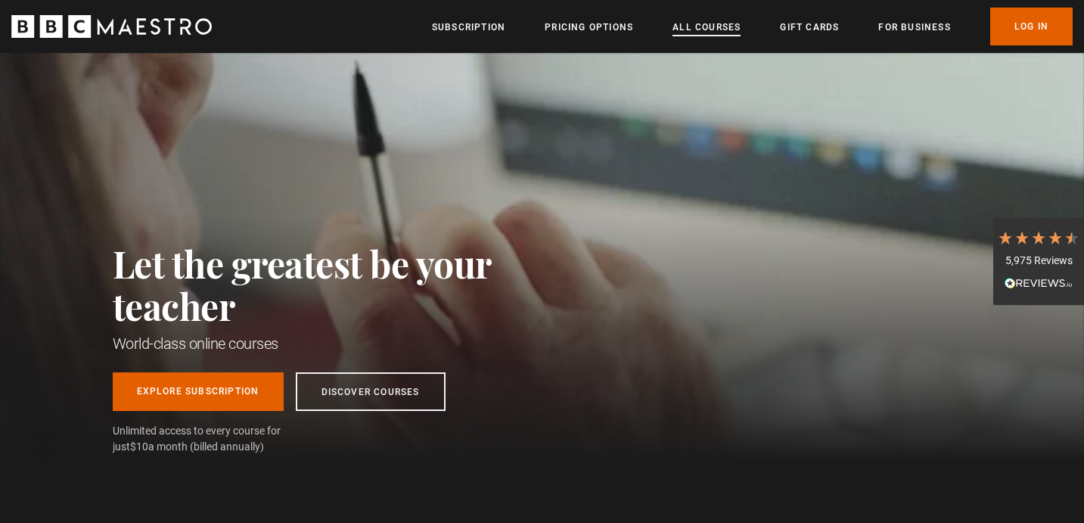
click at [708, 31] on link "All Courses" at bounding box center [707, 27] width 68 height 15
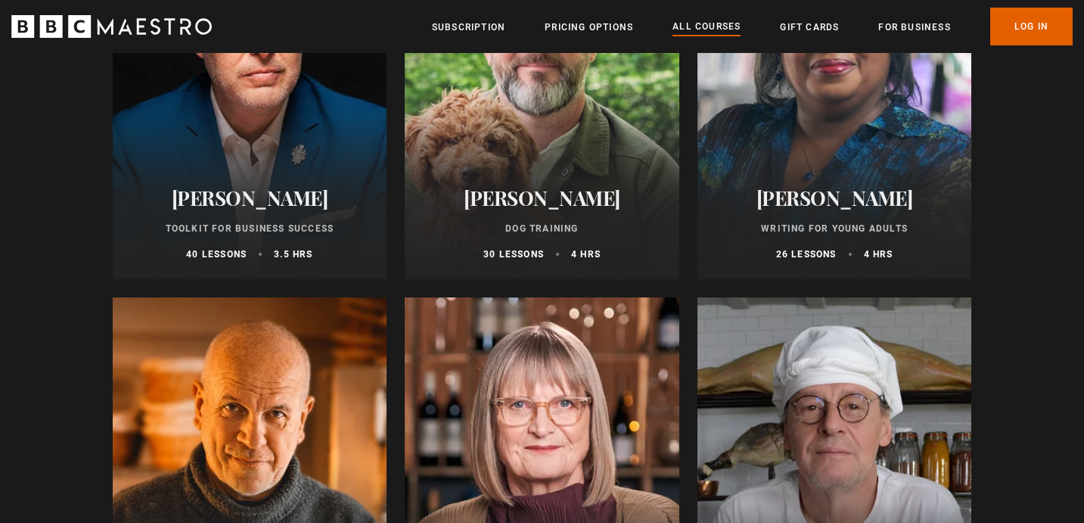
scroll to position [4899, 0]
